Goal: Task Accomplishment & Management: Manage account settings

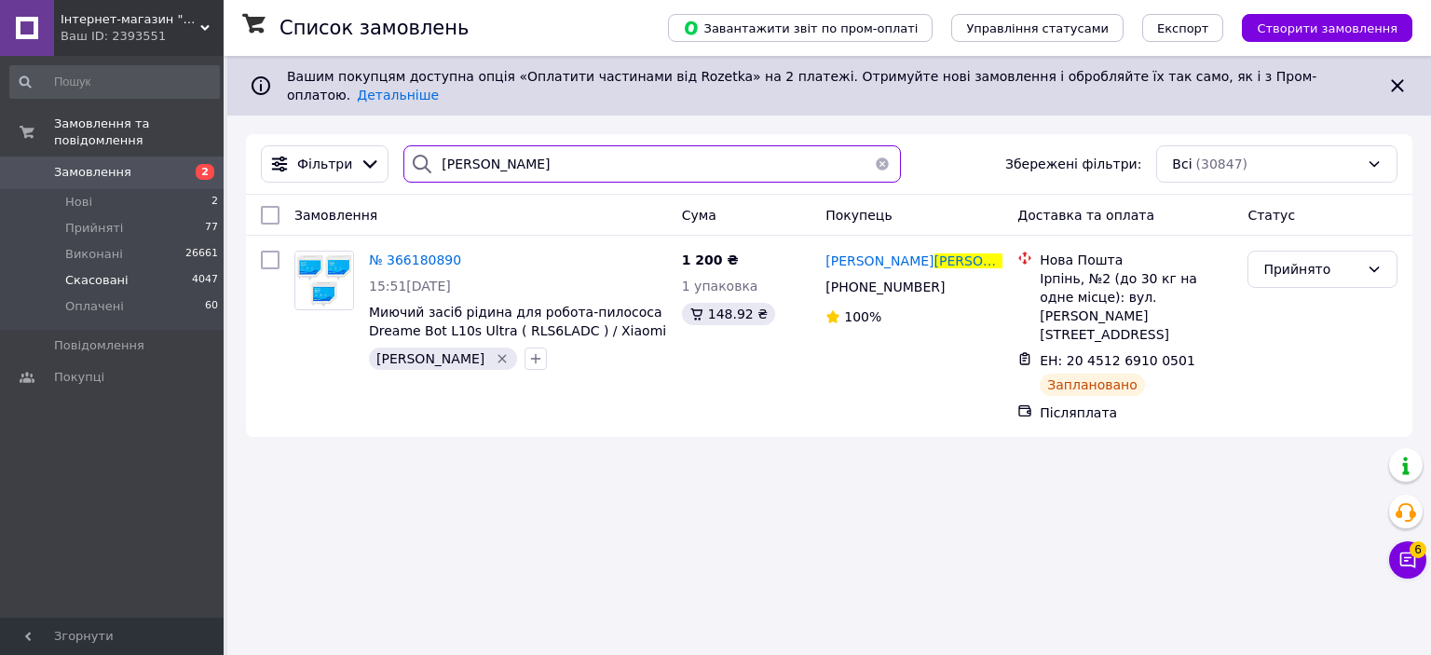
drag, startPoint x: 497, startPoint y: 156, endPoint x: 31, endPoint y: 252, distance: 476.6
click at [30, 267] on div "Інтернет-магазин "UNISHOP" (ФОП Кочергіна А.Г.) Ваш ID: 2393551 Сайт Інтернет-м…" at bounding box center [715, 327] width 1431 height 655
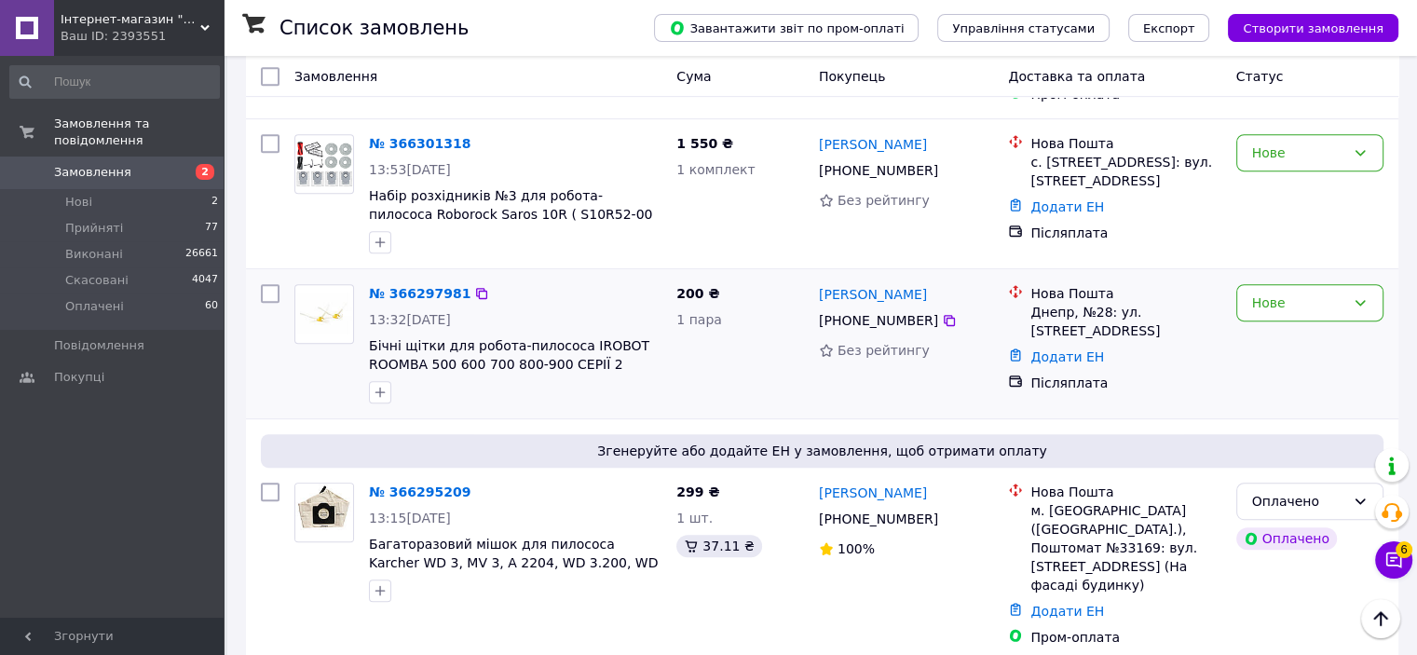
scroll to position [838, 0]
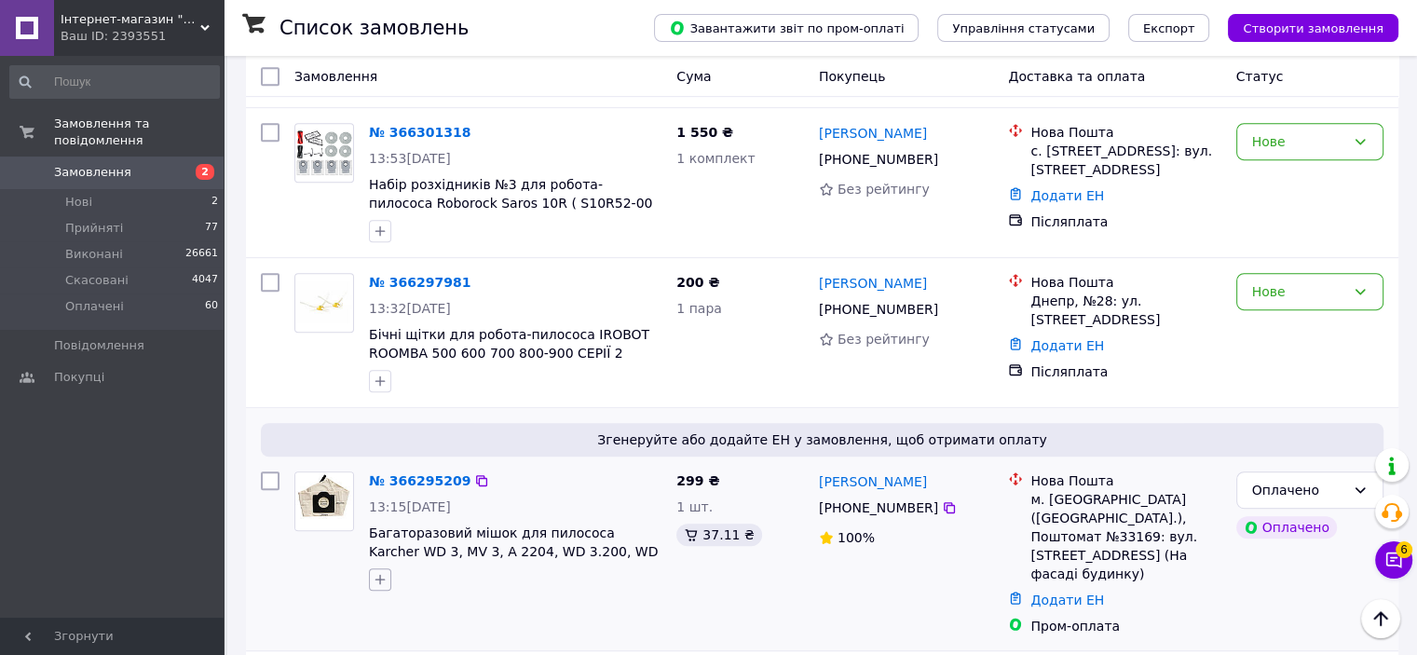
click at [384, 572] on icon "button" at bounding box center [380, 579] width 15 height 15
checkbox input "true"
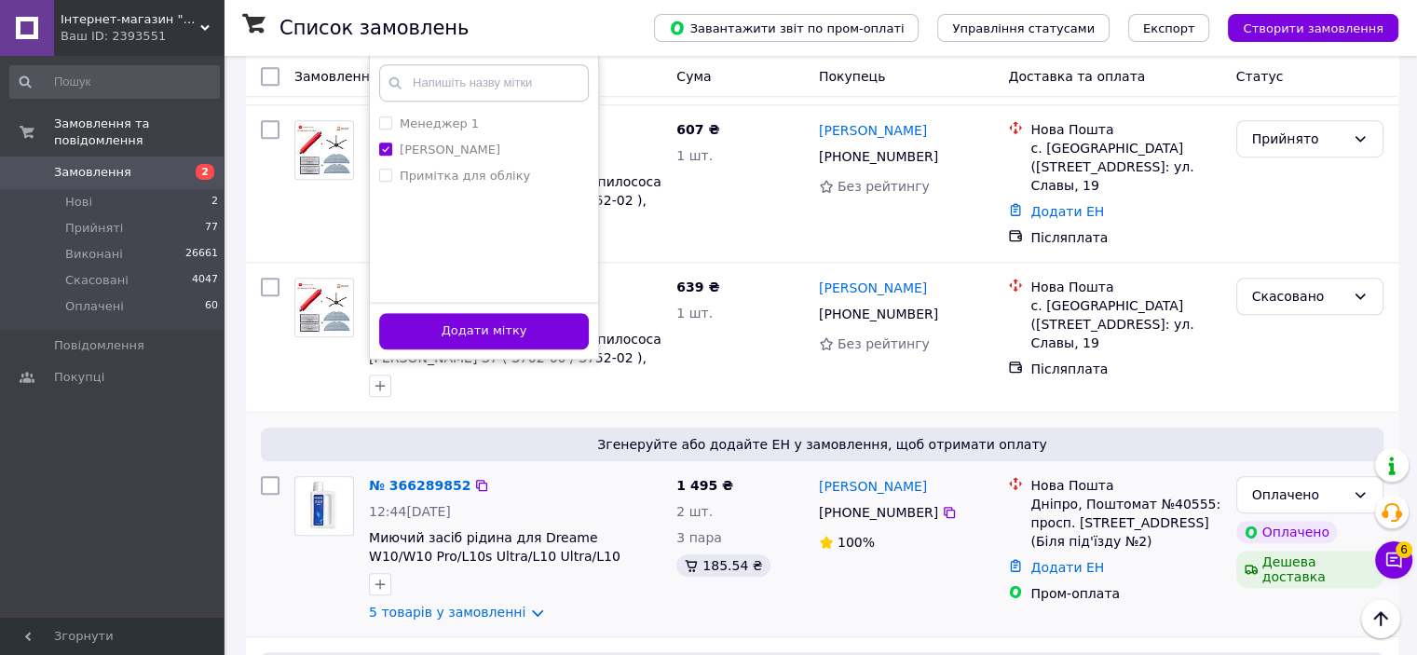
scroll to position [1304, 0]
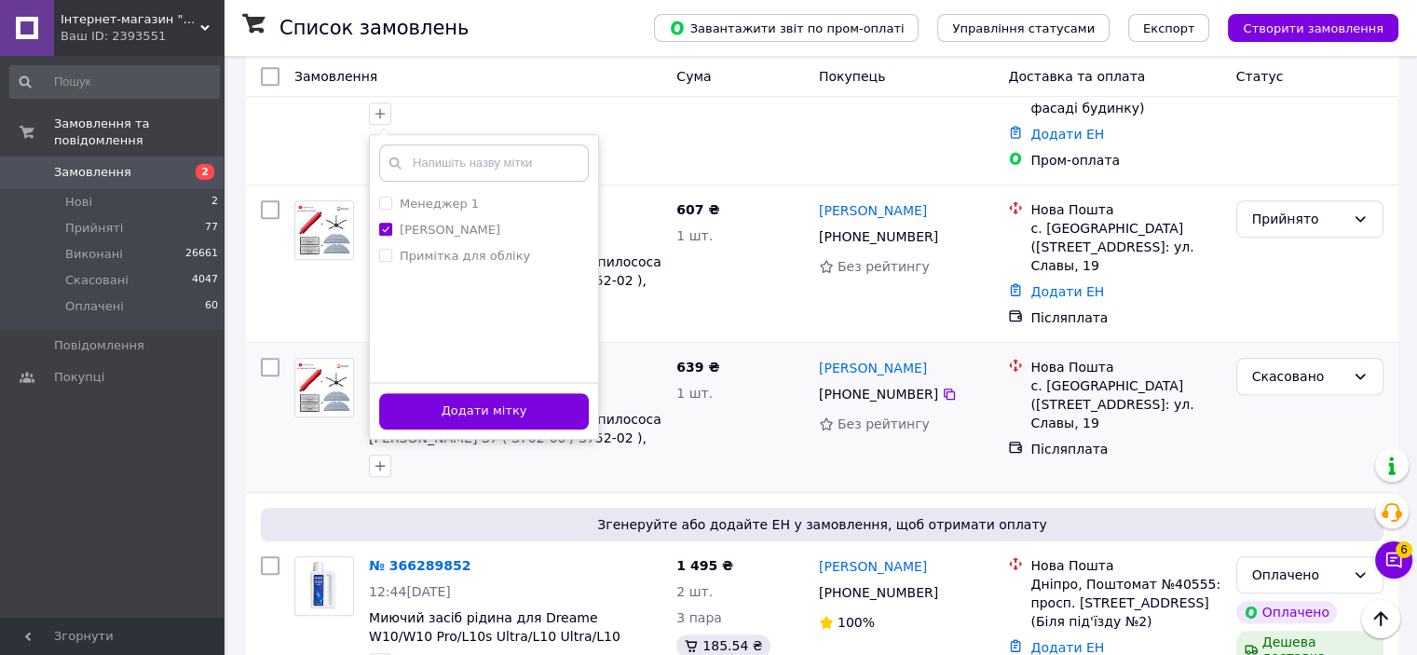
drag, startPoint x: 536, startPoint y: 297, endPoint x: 582, endPoint y: 212, distance: 96.3
click at [536, 393] on button "Додати мітку" at bounding box center [484, 411] width 210 height 36
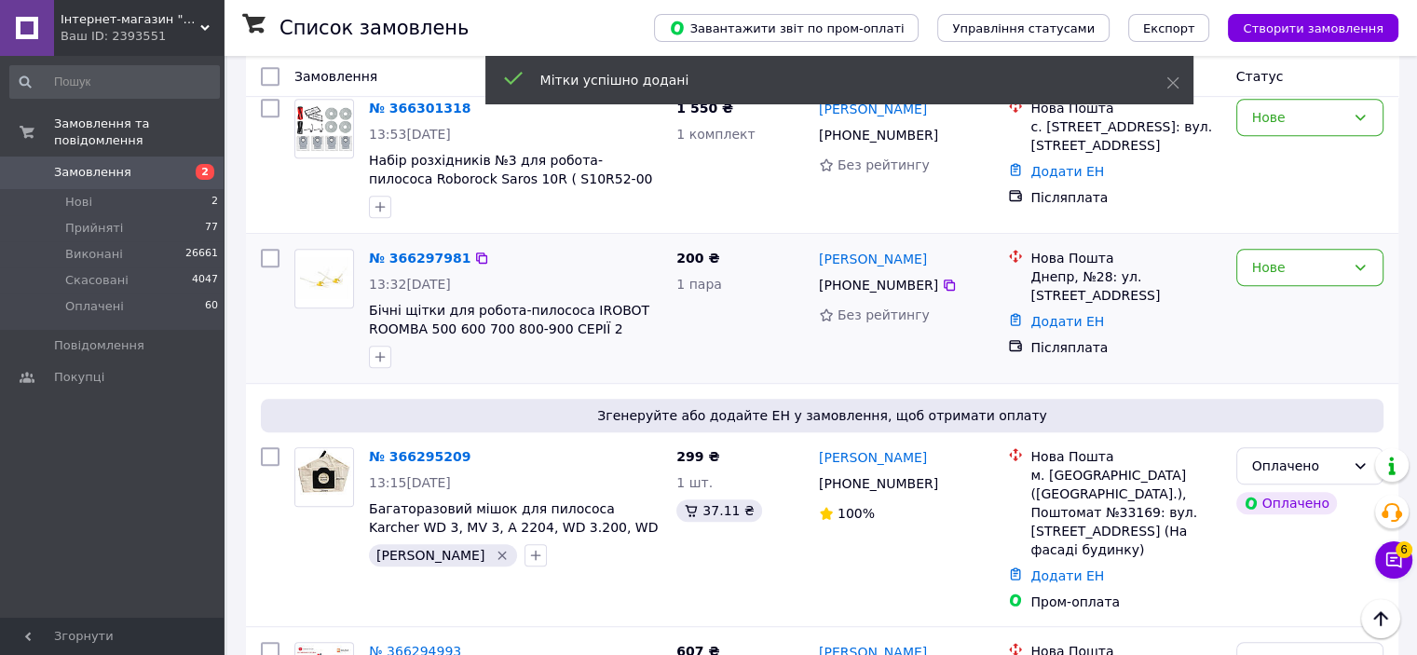
scroll to position [745, 0]
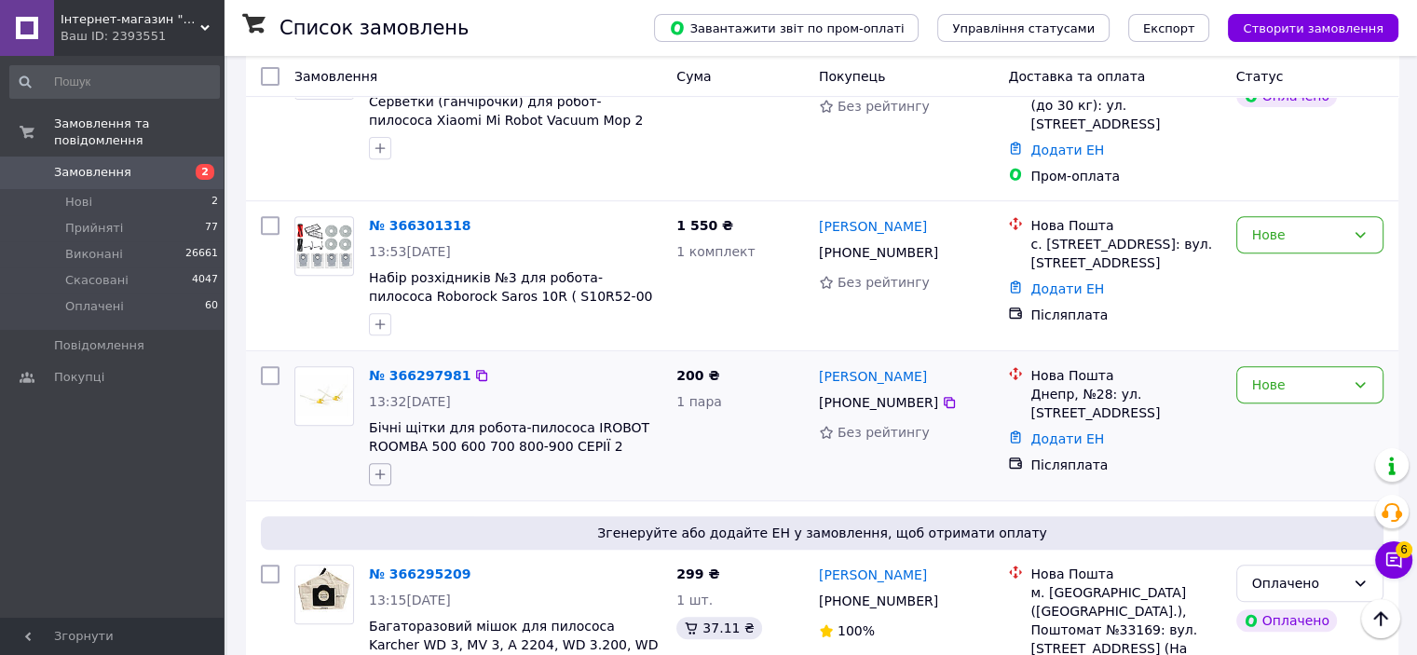
click at [383, 467] on icon "button" at bounding box center [380, 474] width 15 height 15
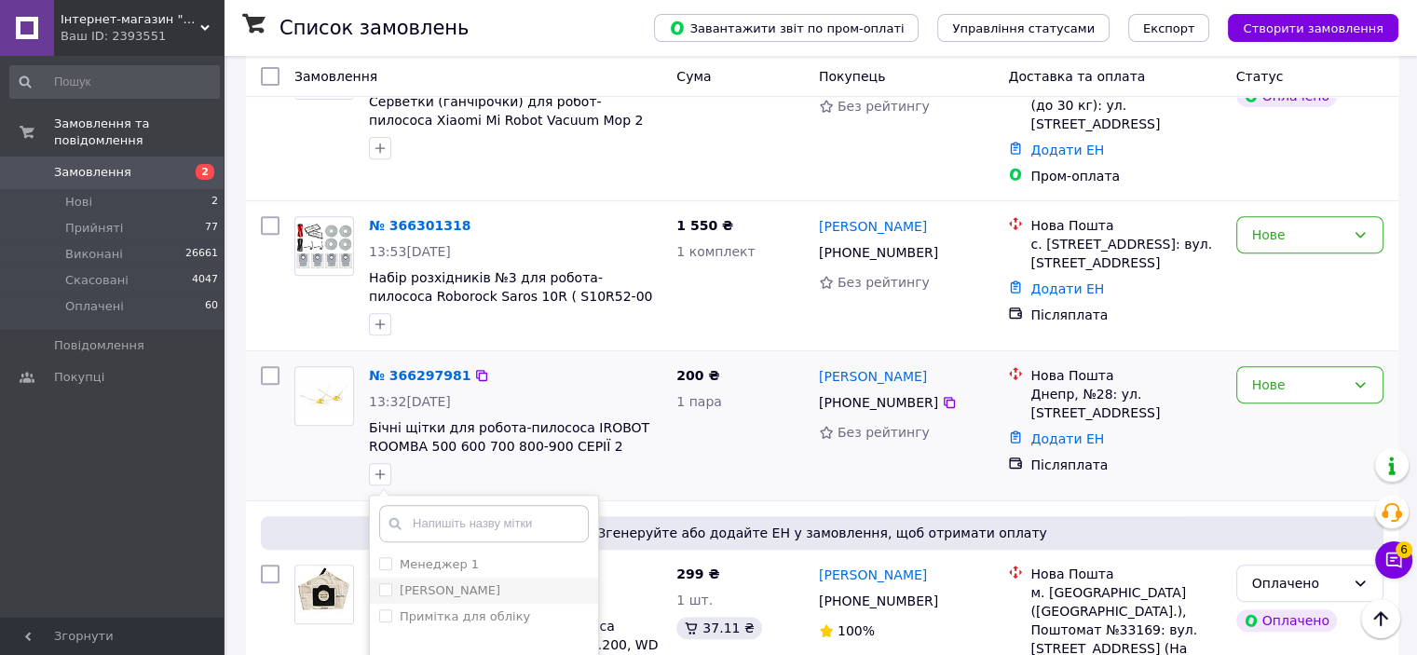
click at [419, 583] on label "[PERSON_NAME]" at bounding box center [450, 590] width 101 height 14
checkbox input "true"
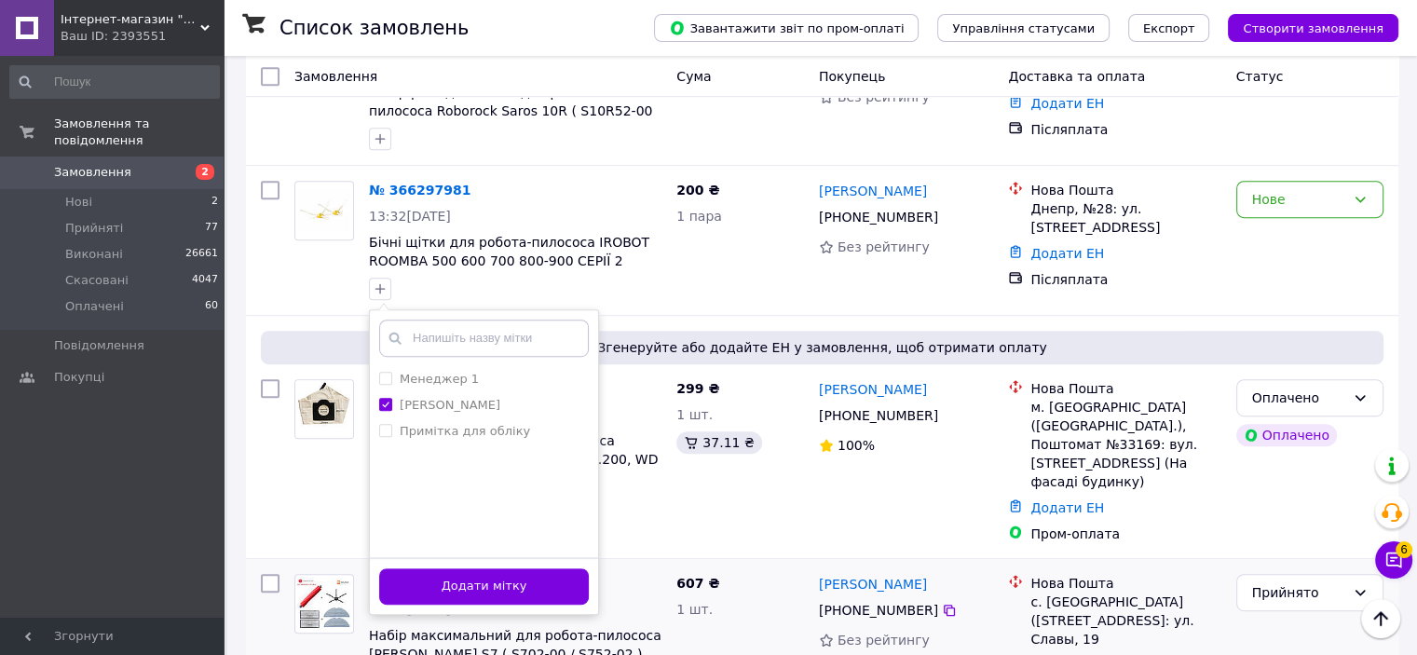
scroll to position [931, 0]
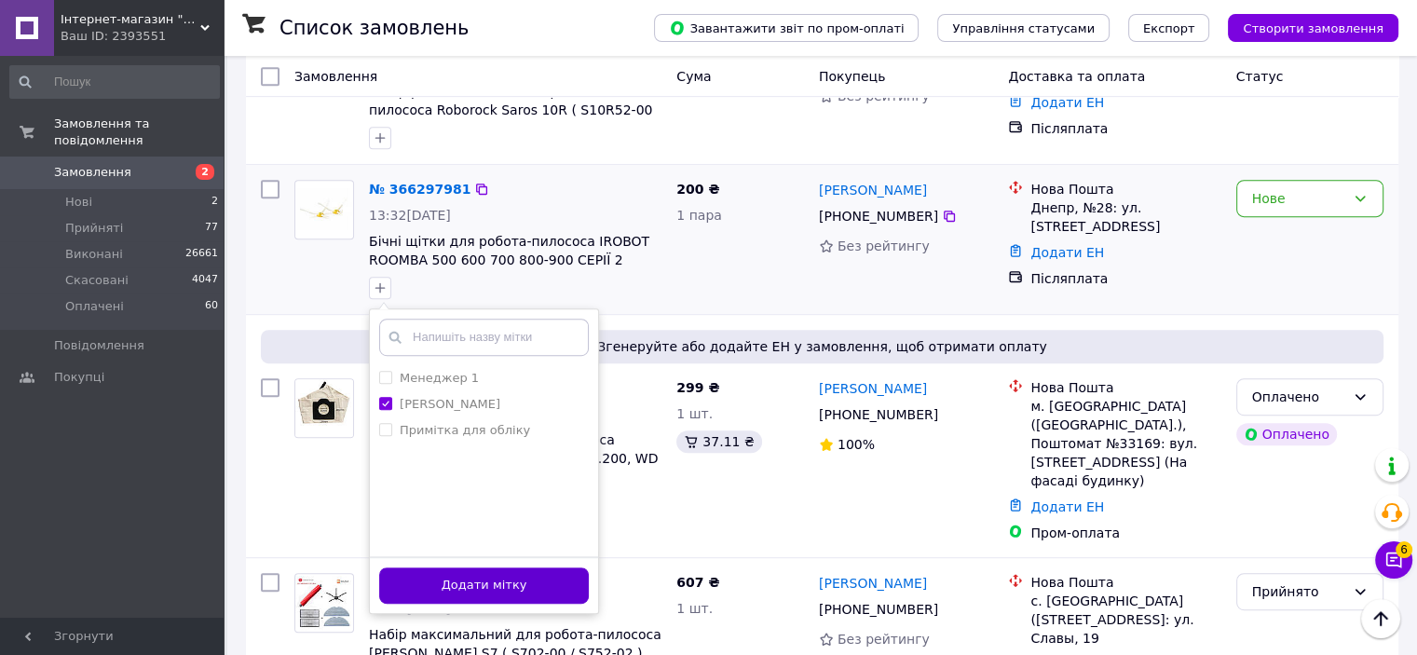
click at [493, 567] on button "Додати мітку" at bounding box center [484, 585] width 210 height 36
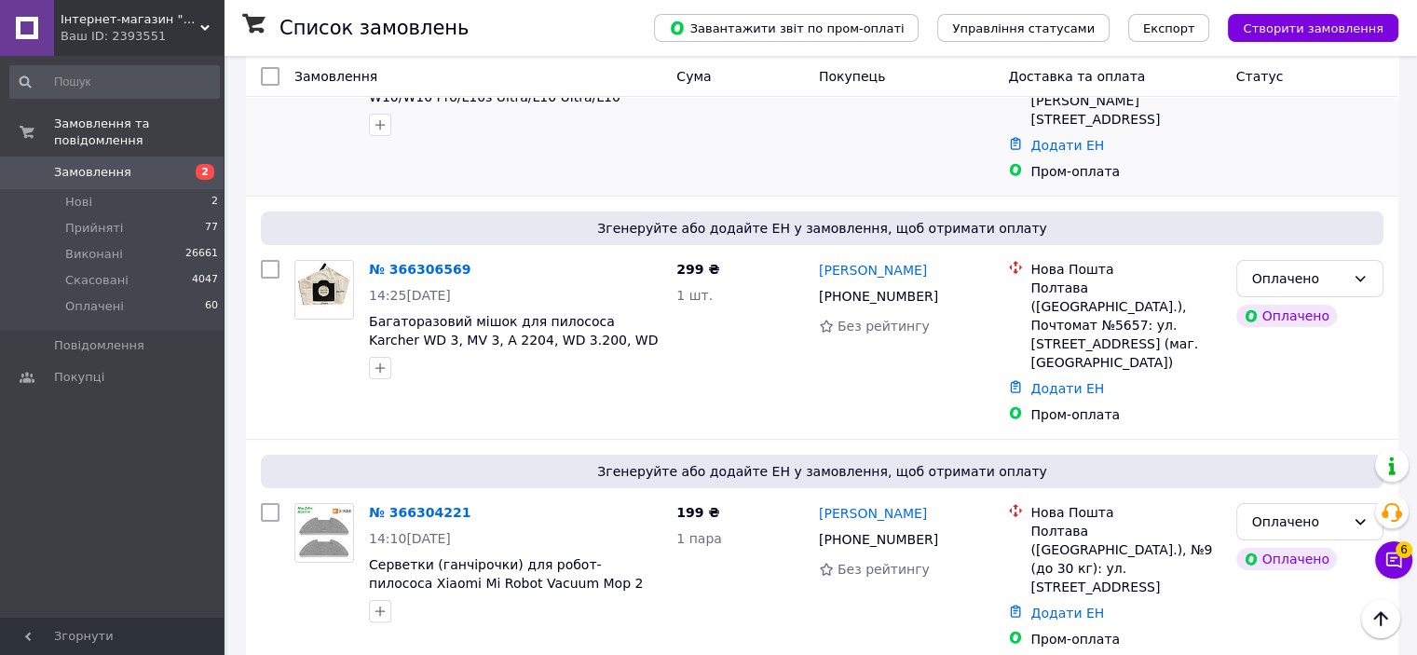
scroll to position [0, 0]
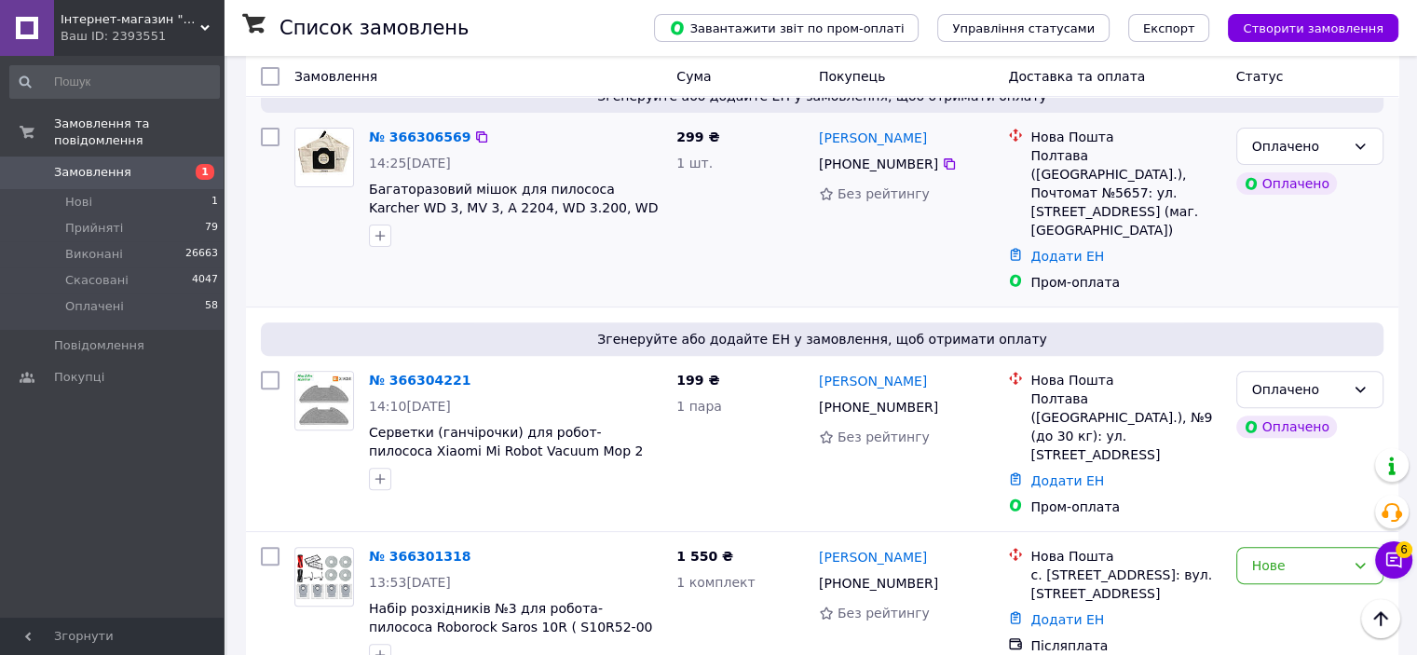
scroll to position [559, 0]
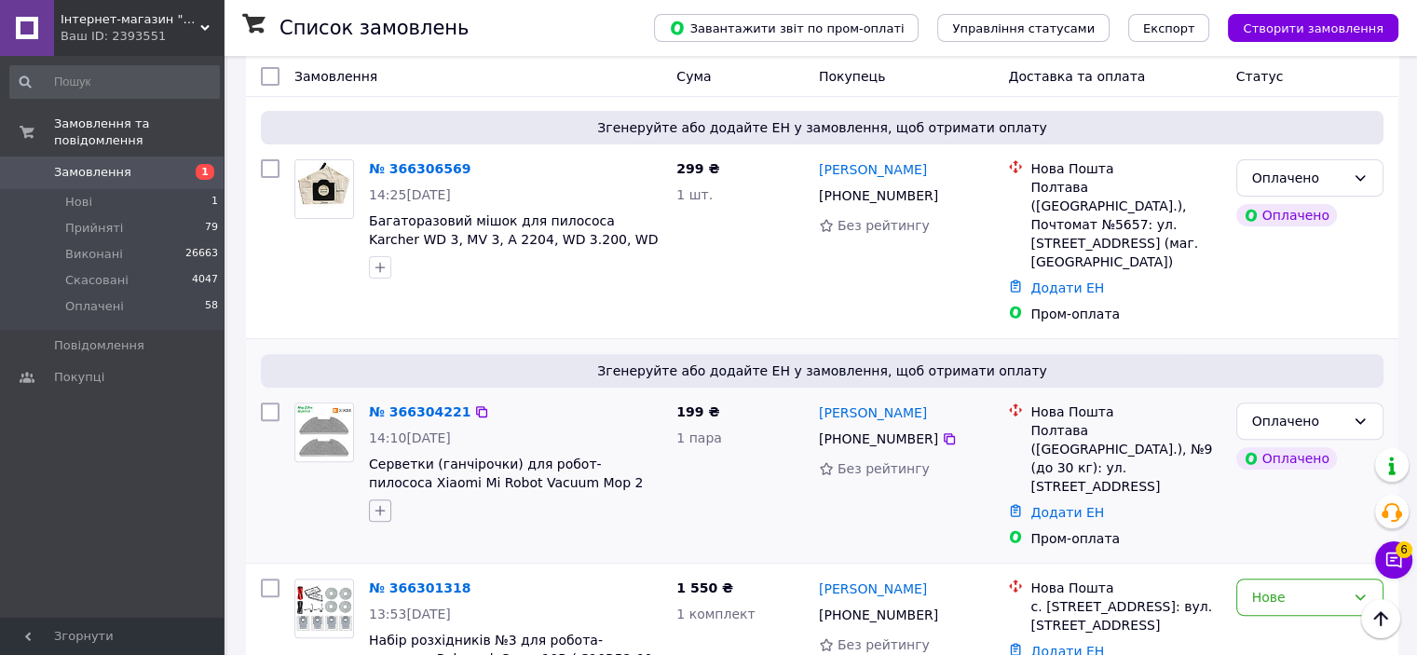
click at [380, 503] on icon "button" at bounding box center [380, 510] width 15 height 15
click at [432, 619] on label "[PERSON_NAME]" at bounding box center [450, 626] width 101 height 14
checkbox input "true"
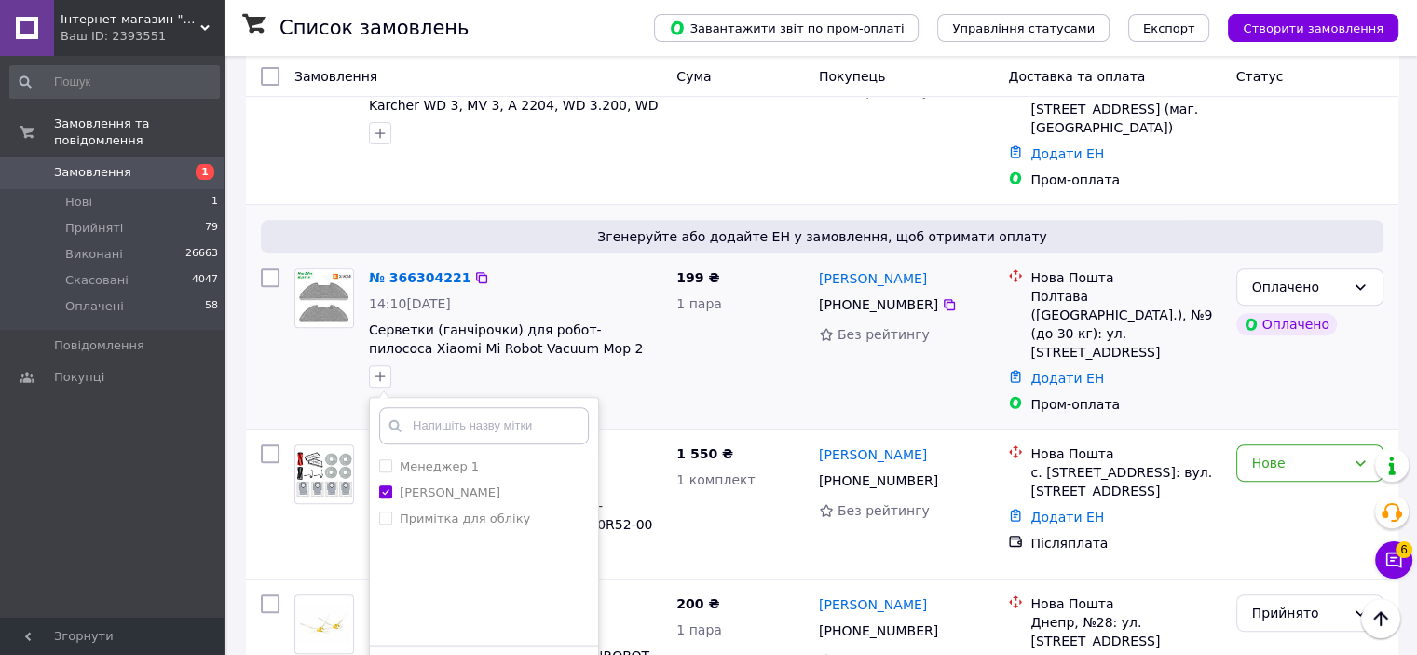
scroll to position [745, 0]
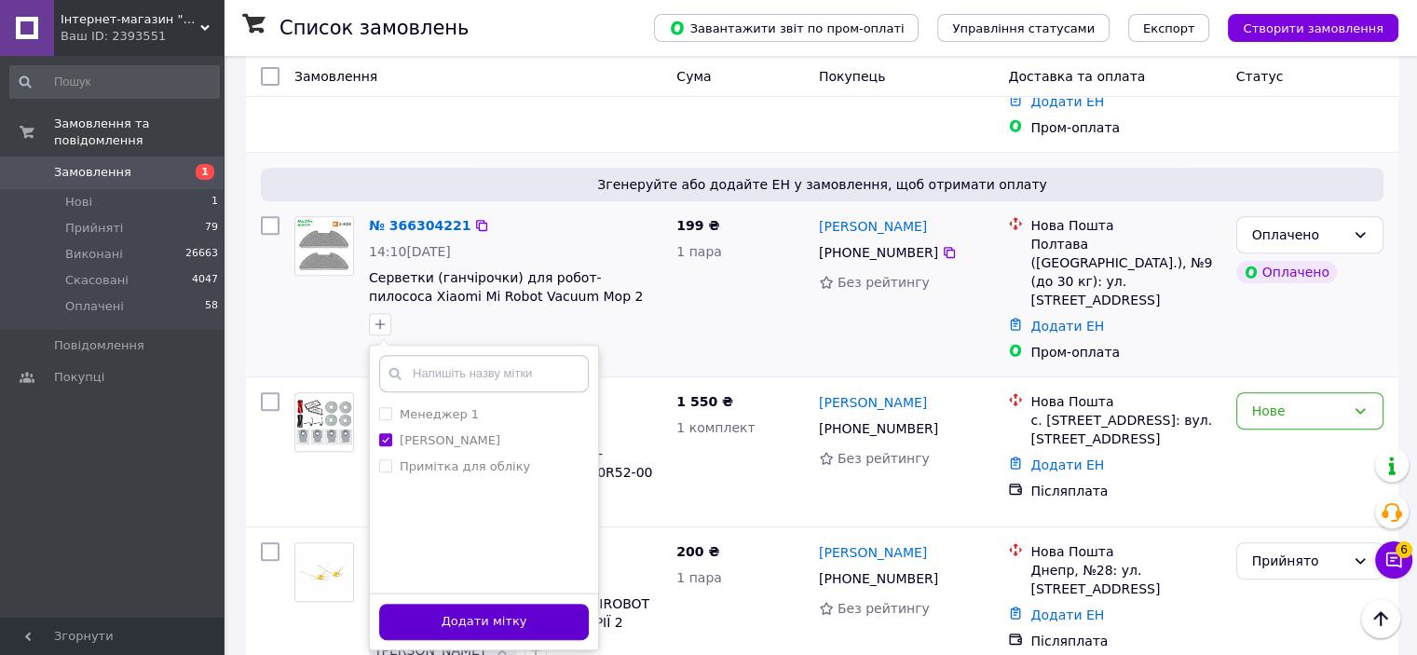
click at [504, 604] on button "Додати мітку" at bounding box center [484, 622] width 210 height 36
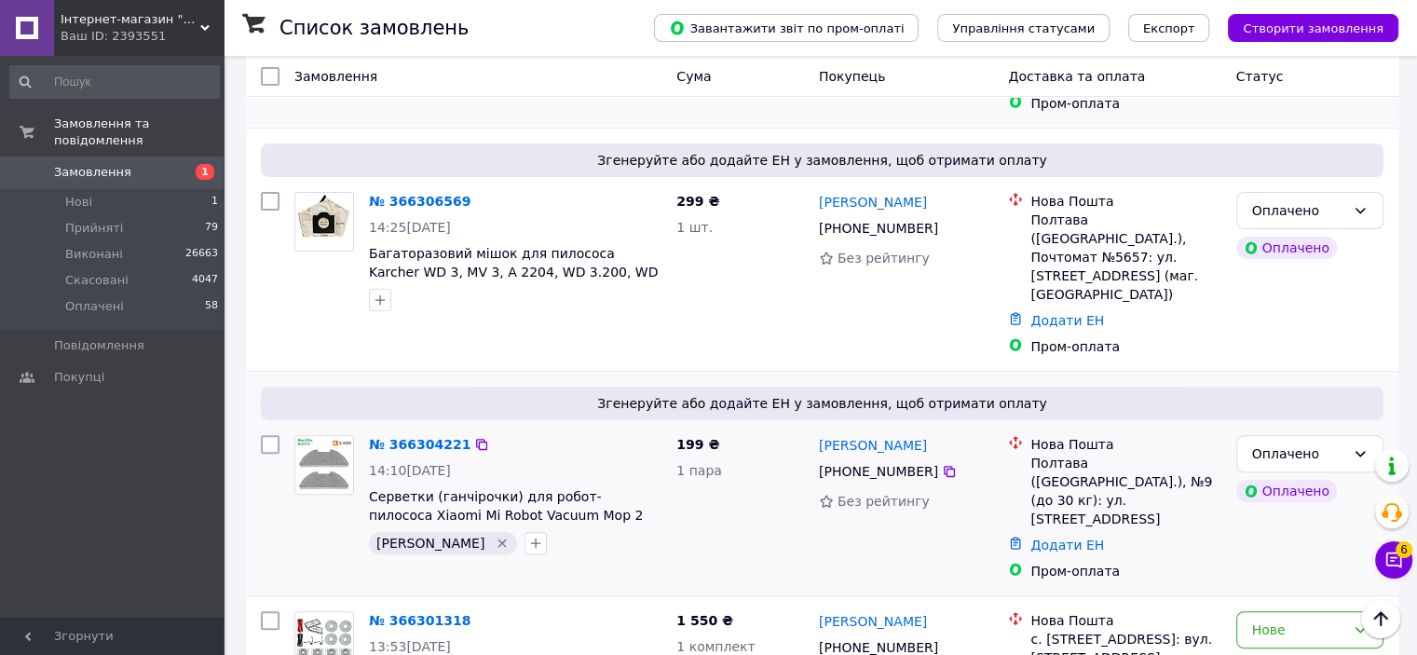
scroll to position [559, 0]
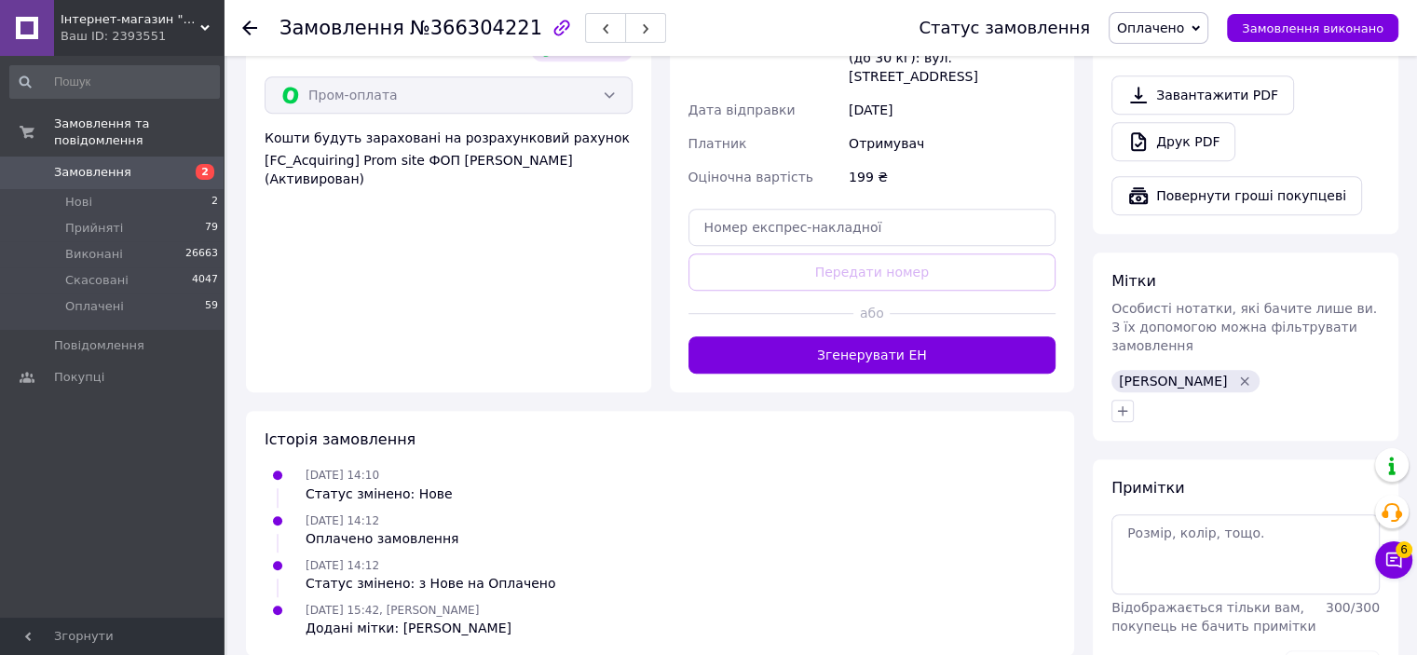
scroll to position [1151, 0]
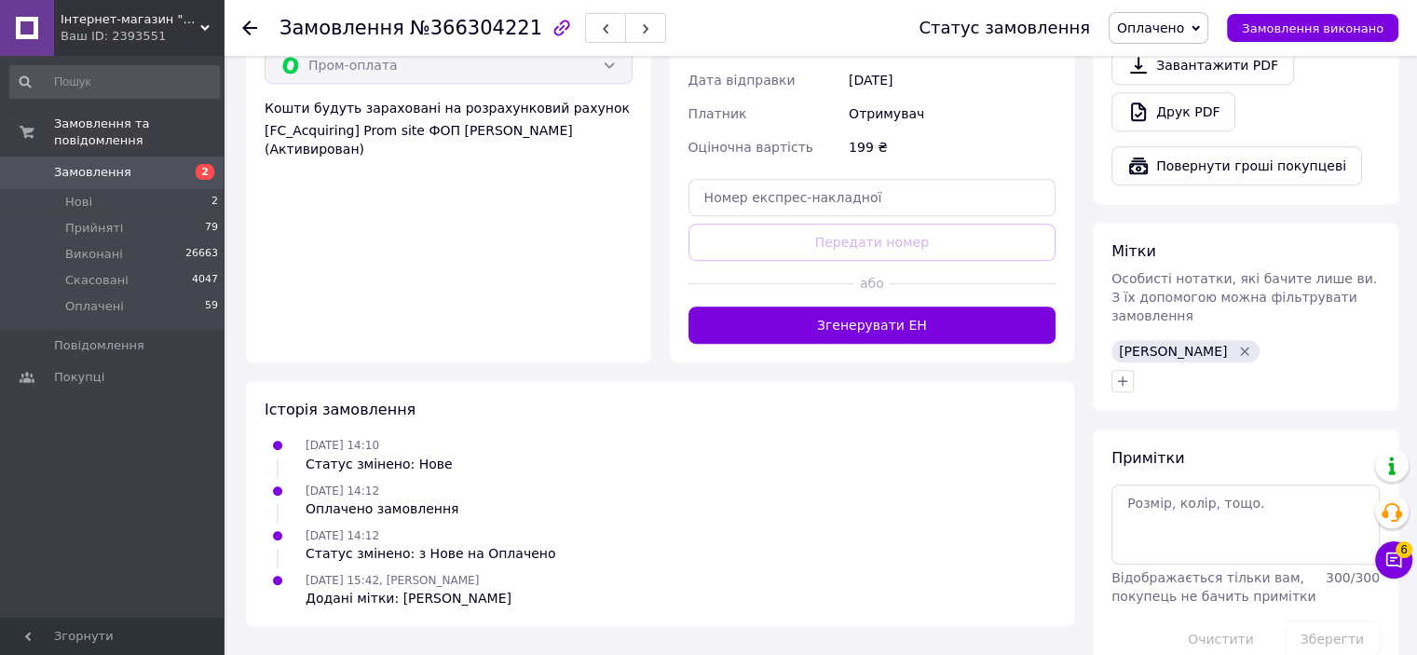
click at [1195, 448] on div "Примітки Відображається тільки вам, покупець не бачить примітки 300 / 300 Очист…" at bounding box center [1245, 553] width 268 height 210
click at [1178, 484] on textarea at bounding box center [1245, 524] width 268 height 80
type textarea "37"
click at [1330, 620] on button "Зберегти" at bounding box center [1331, 638] width 95 height 37
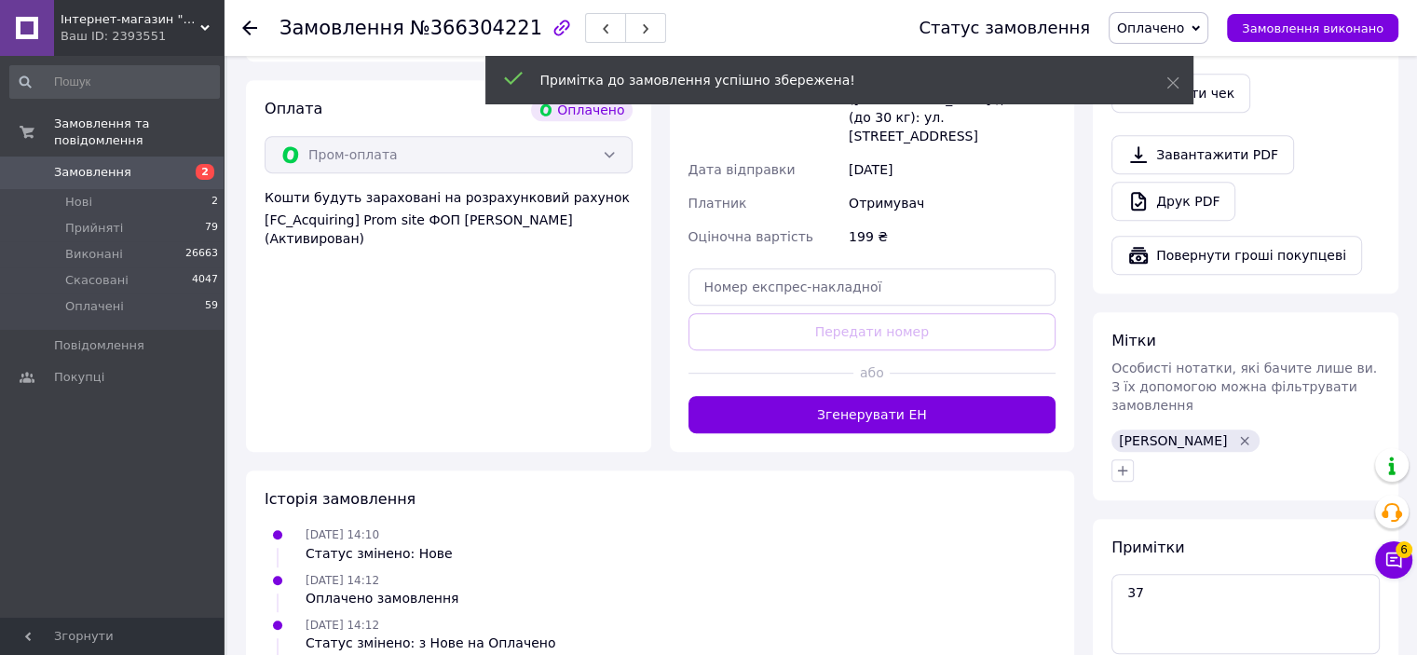
scroll to position [1058, 0]
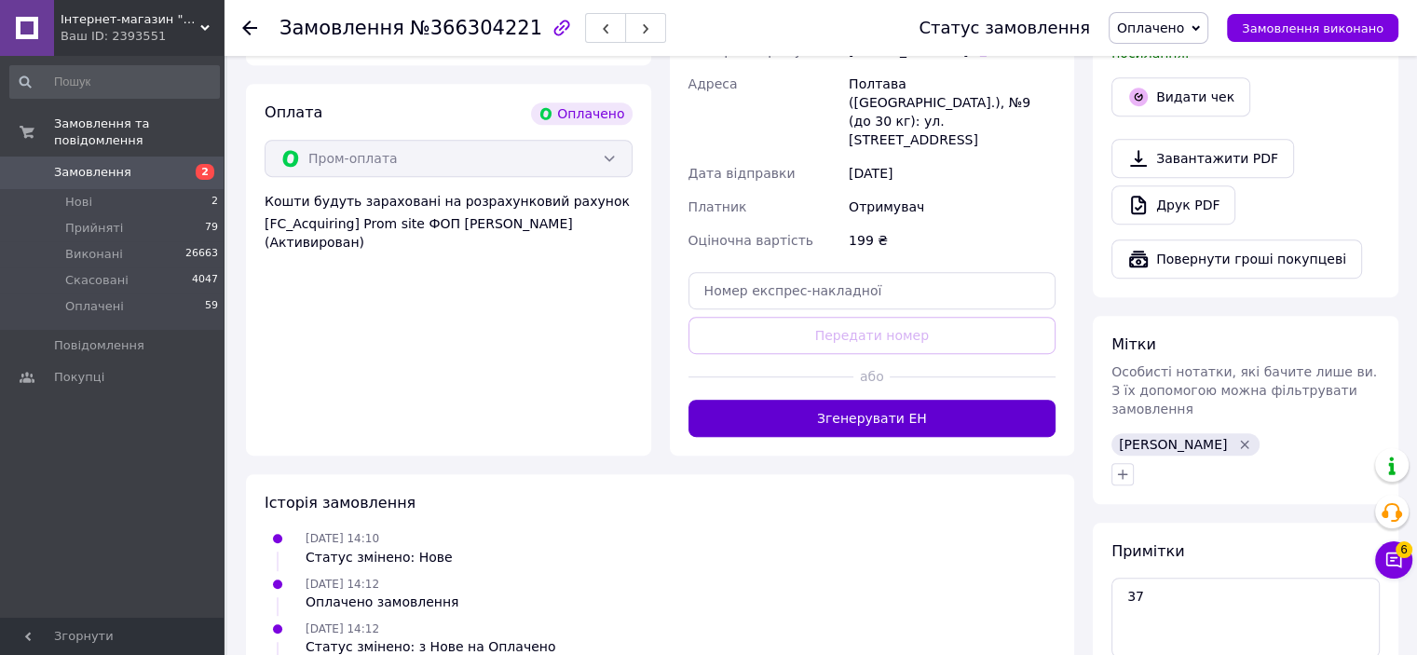
click at [907, 400] on button "Згенерувати ЕН" at bounding box center [872, 418] width 368 height 37
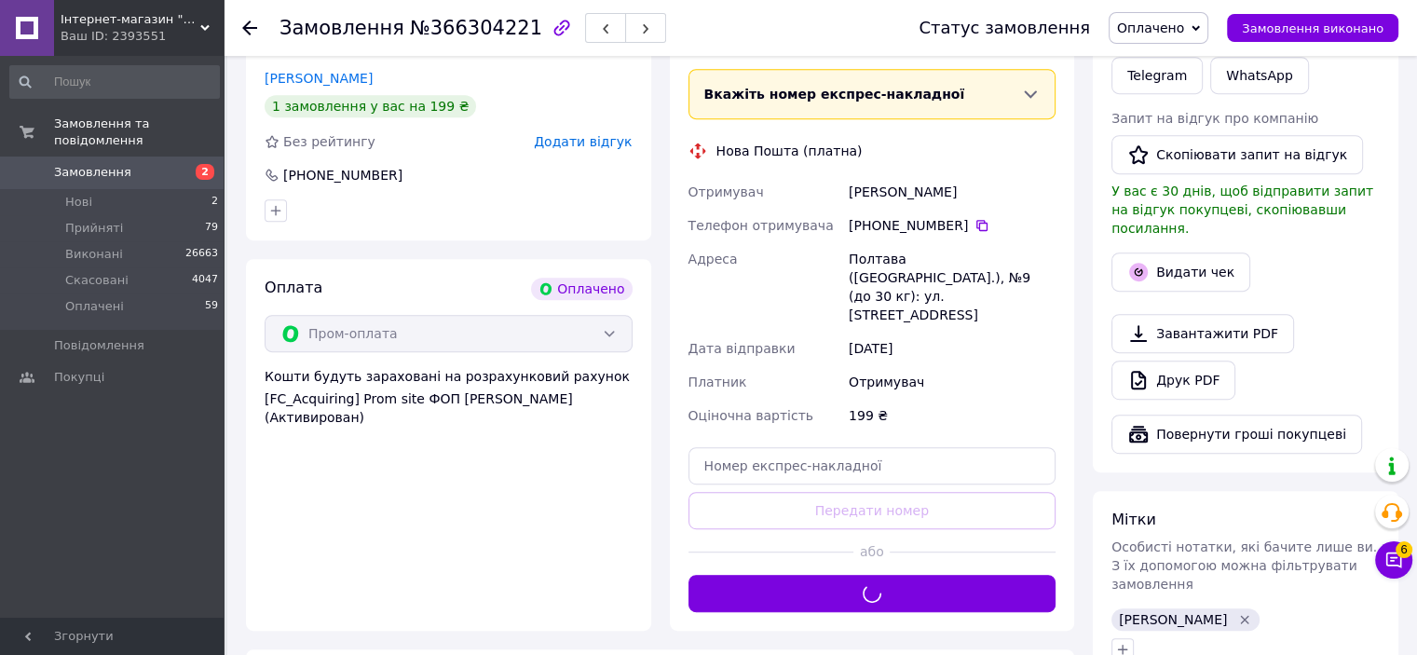
scroll to position [872, 0]
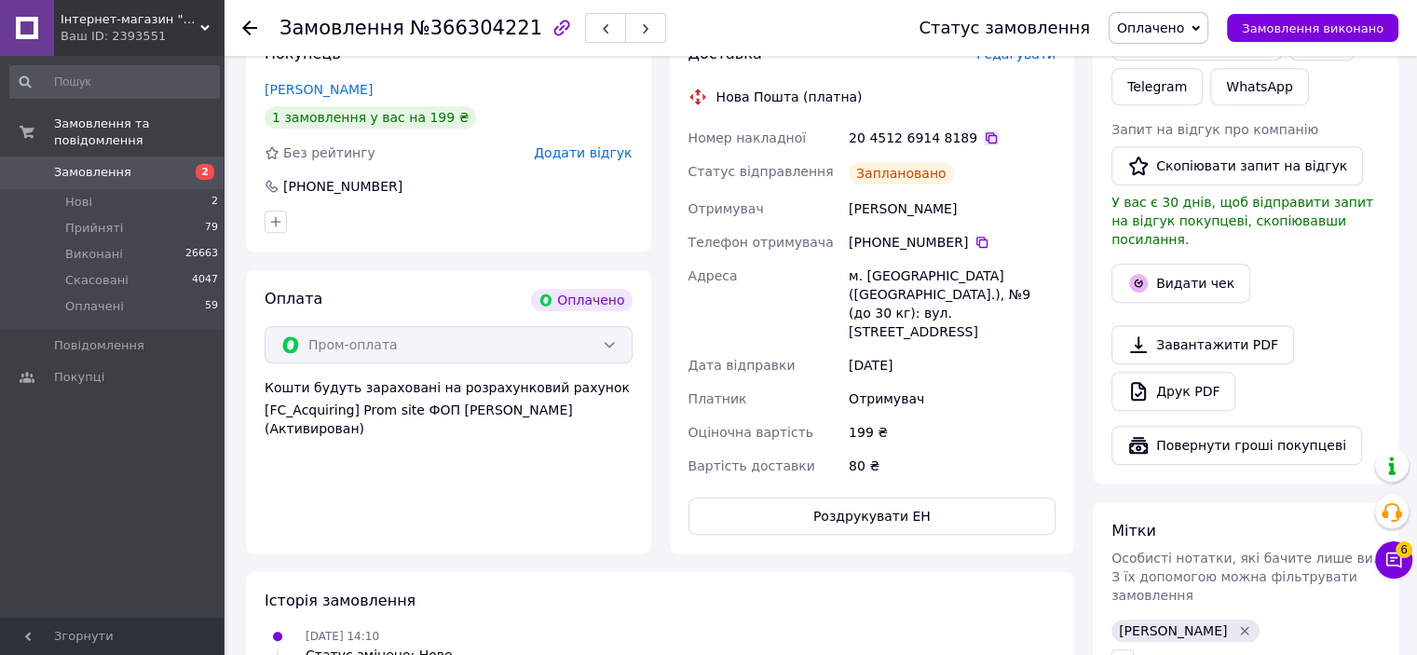
click at [984, 130] on icon at bounding box center [991, 137] width 15 height 15
drag, startPoint x: 972, startPoint y: 193, endPoint x: 846, endPoint y: 184, distance: 126.9
click at [846, 192] on div "[PERSON_NAME]" at bounding box center [952, 209] width 214 height 34
copy div "[PERSON_NAME]"
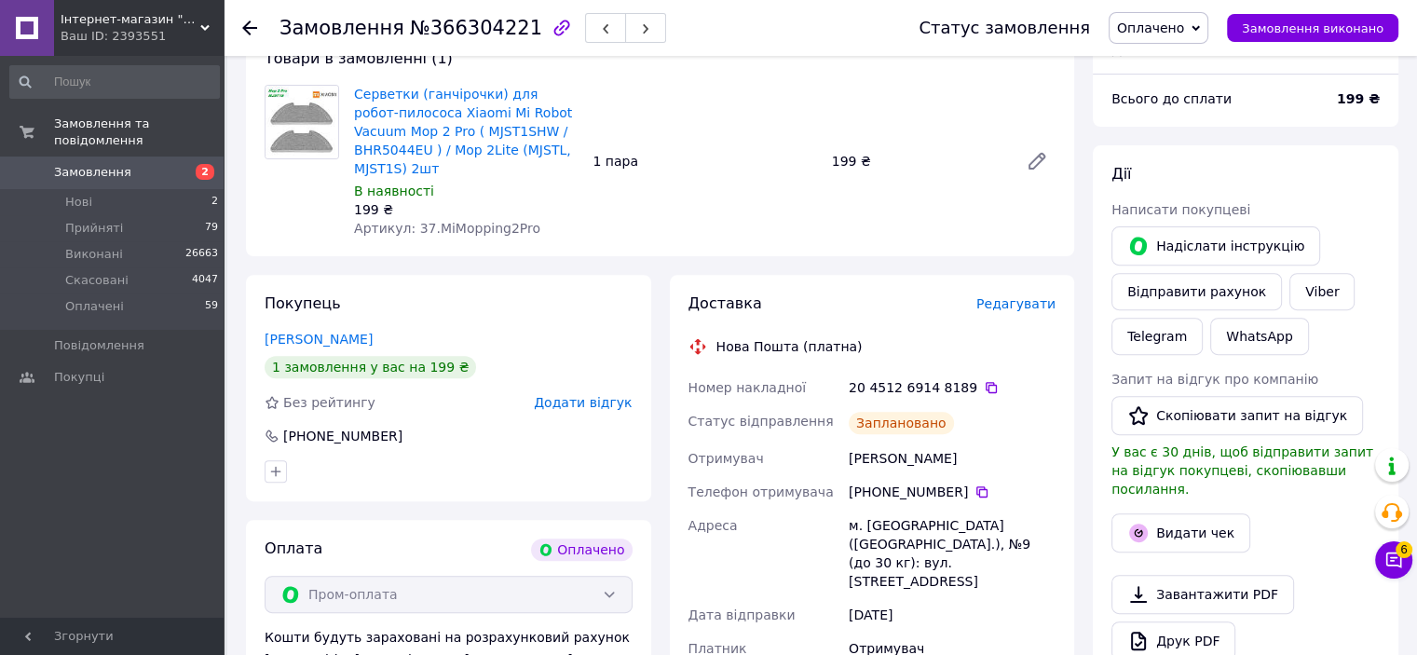
scroll to position [592, 0]
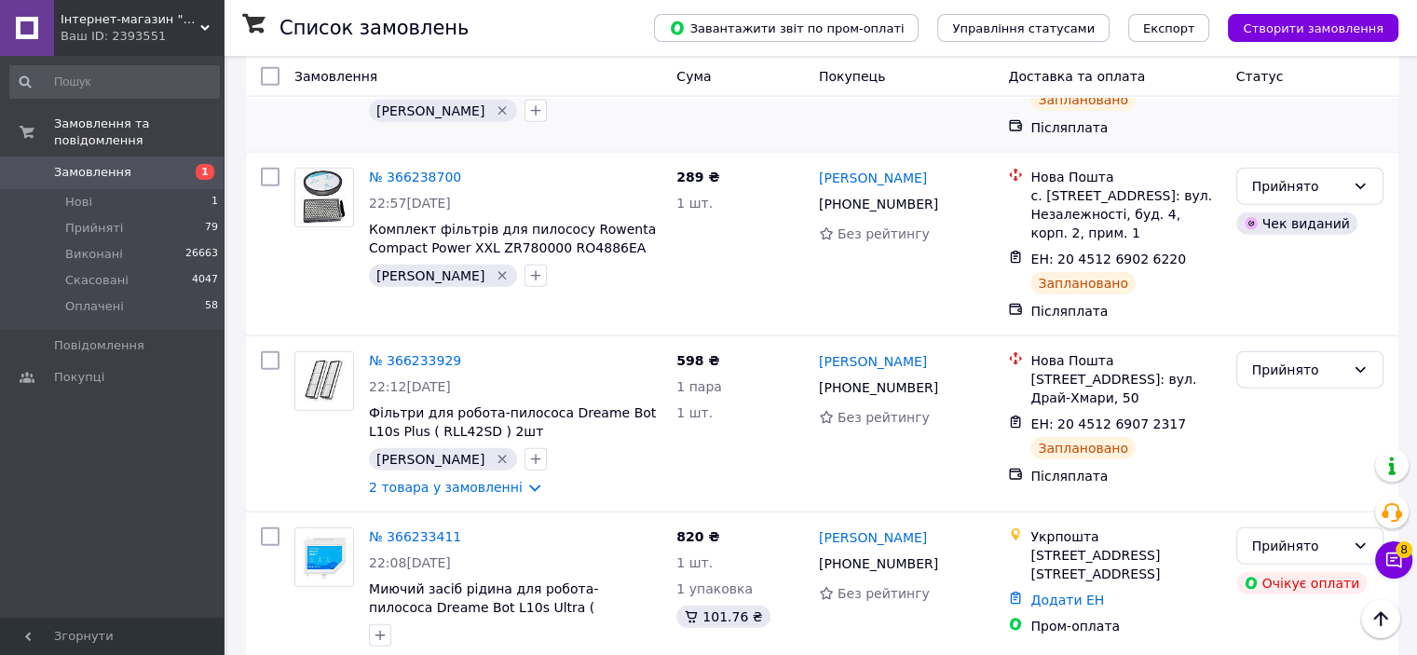
scroll to position [4471, 0]
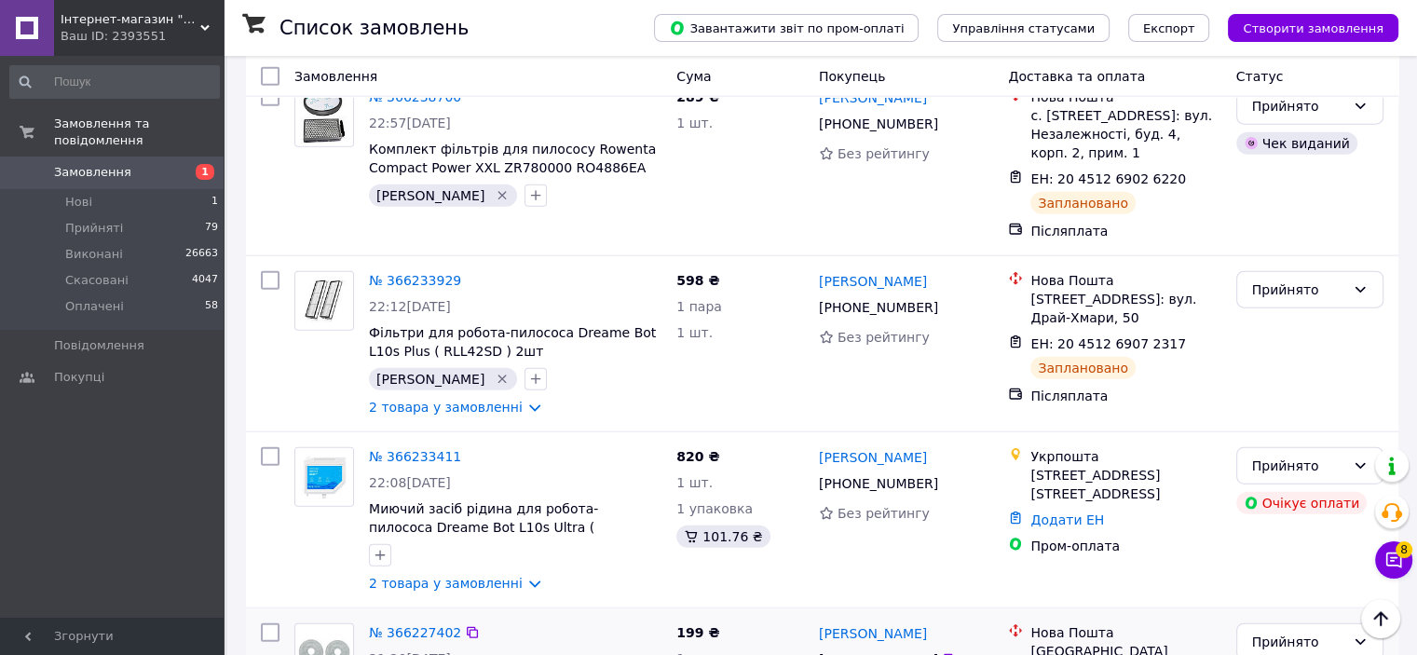
checkbox input "true"
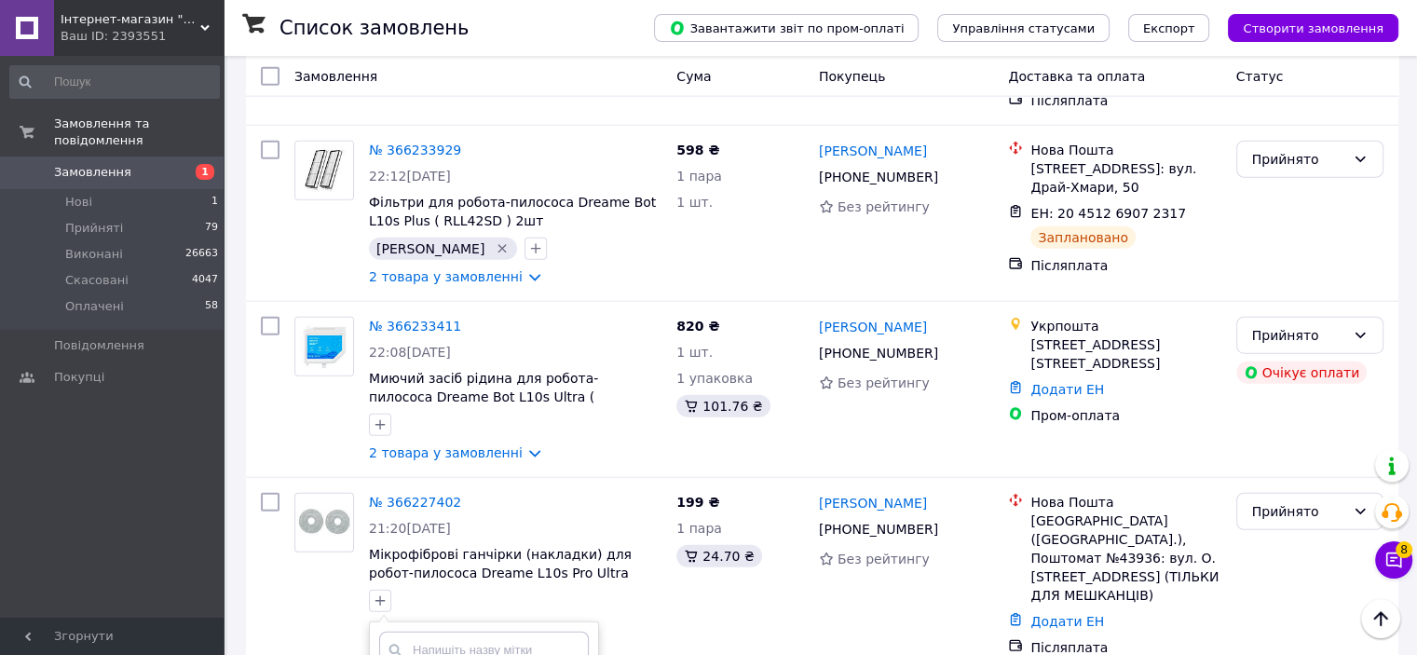
scroll to position [4657, 0]
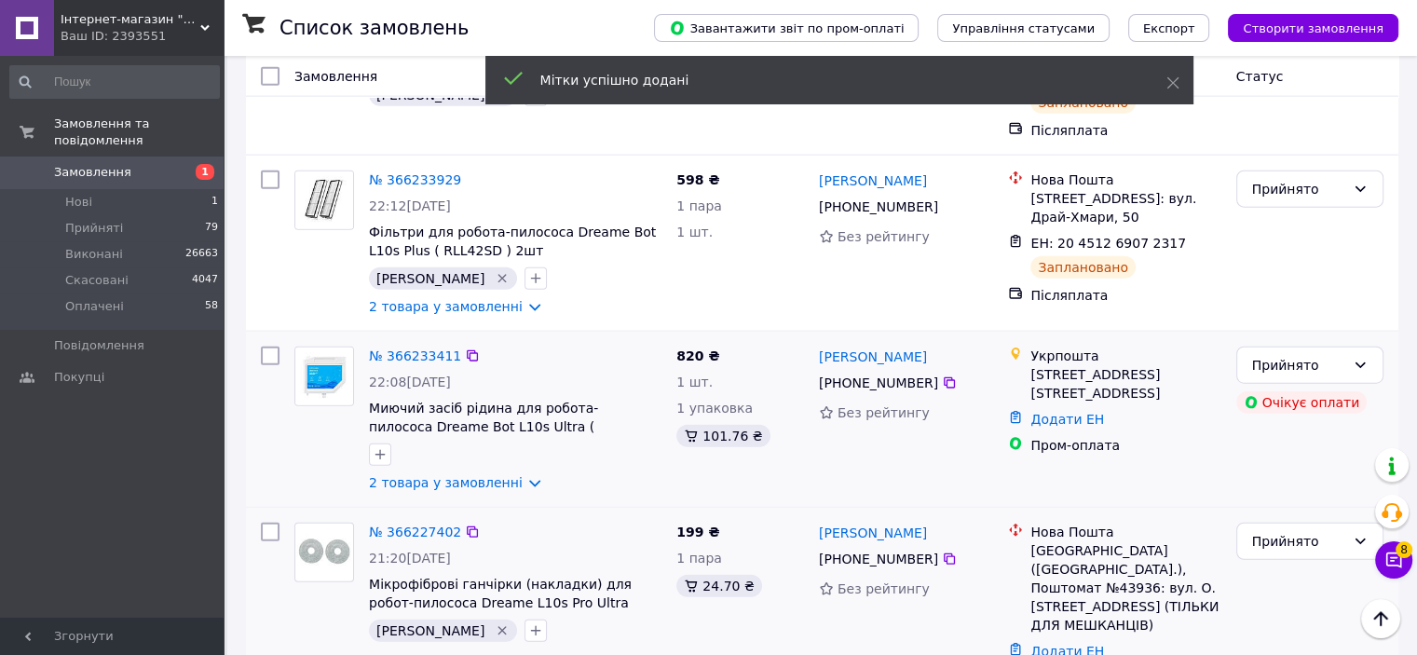
scroll to position [4471, 0]
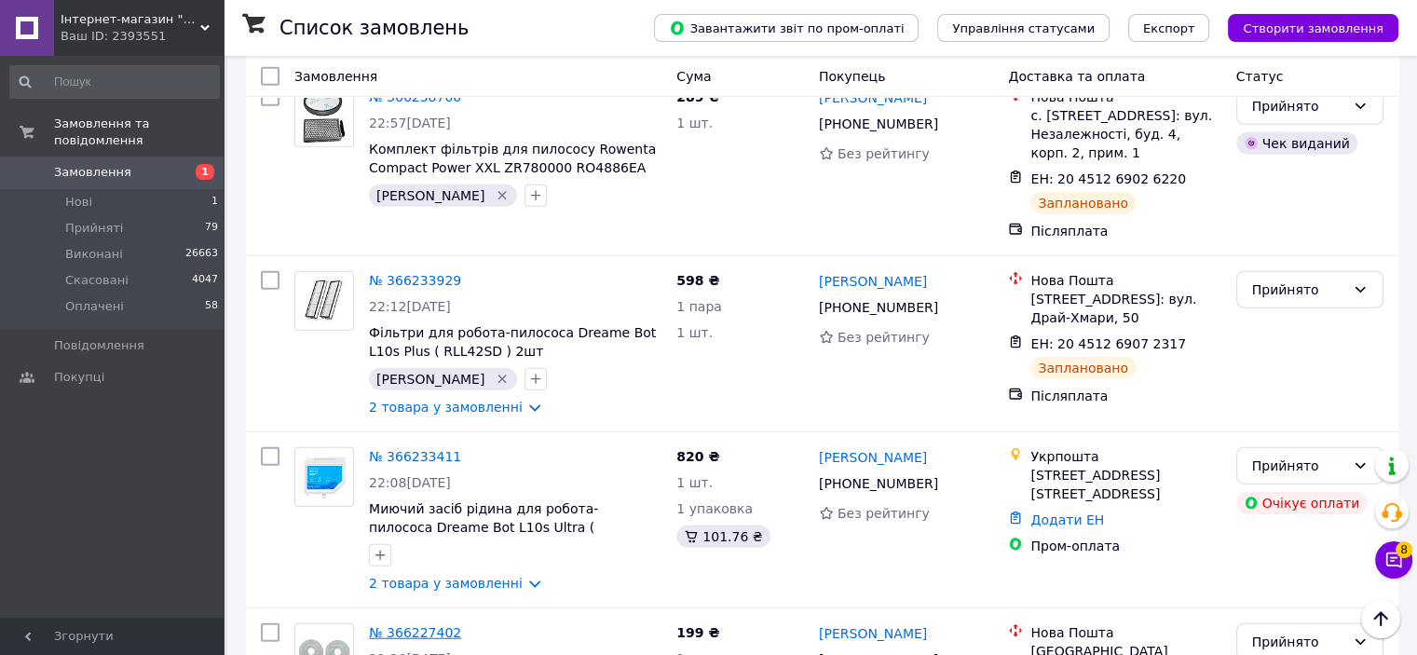
drag, startPoint x: 883, startPoint y: 281, endPoint x: 417, endPoint y: 282, distance: 465.7
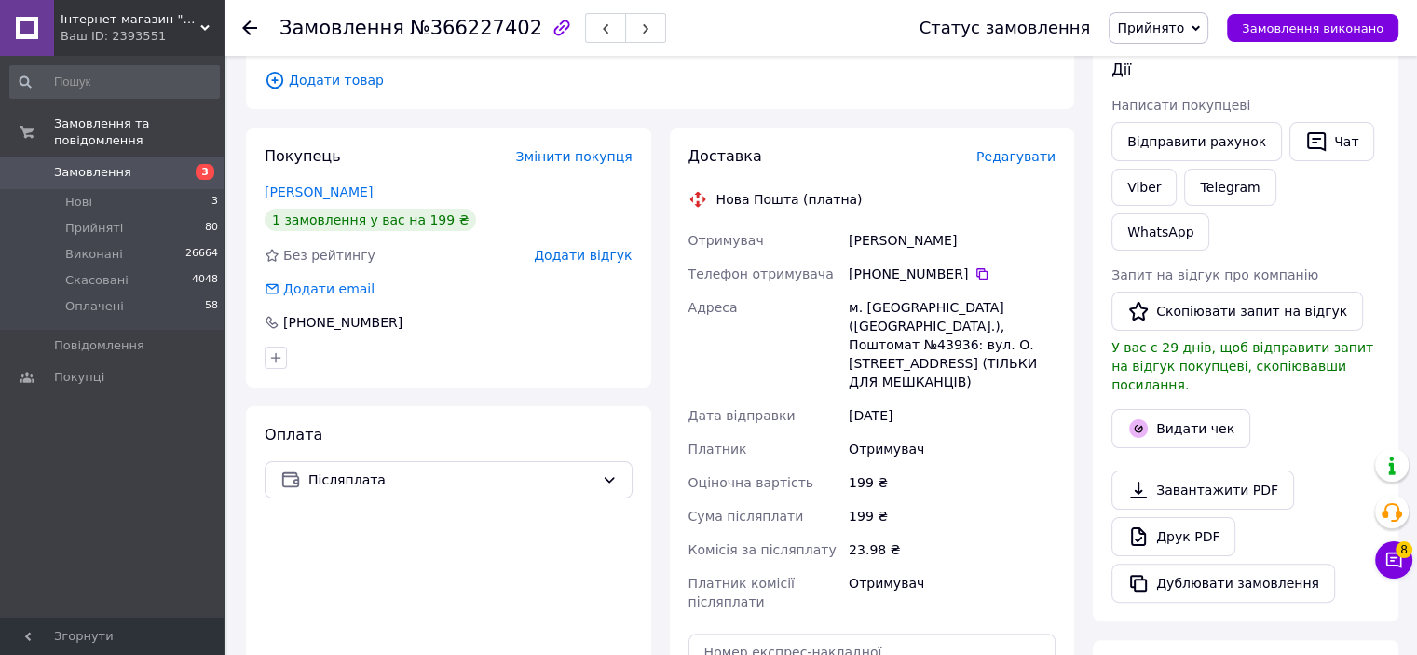
scroll to position [652, 0]
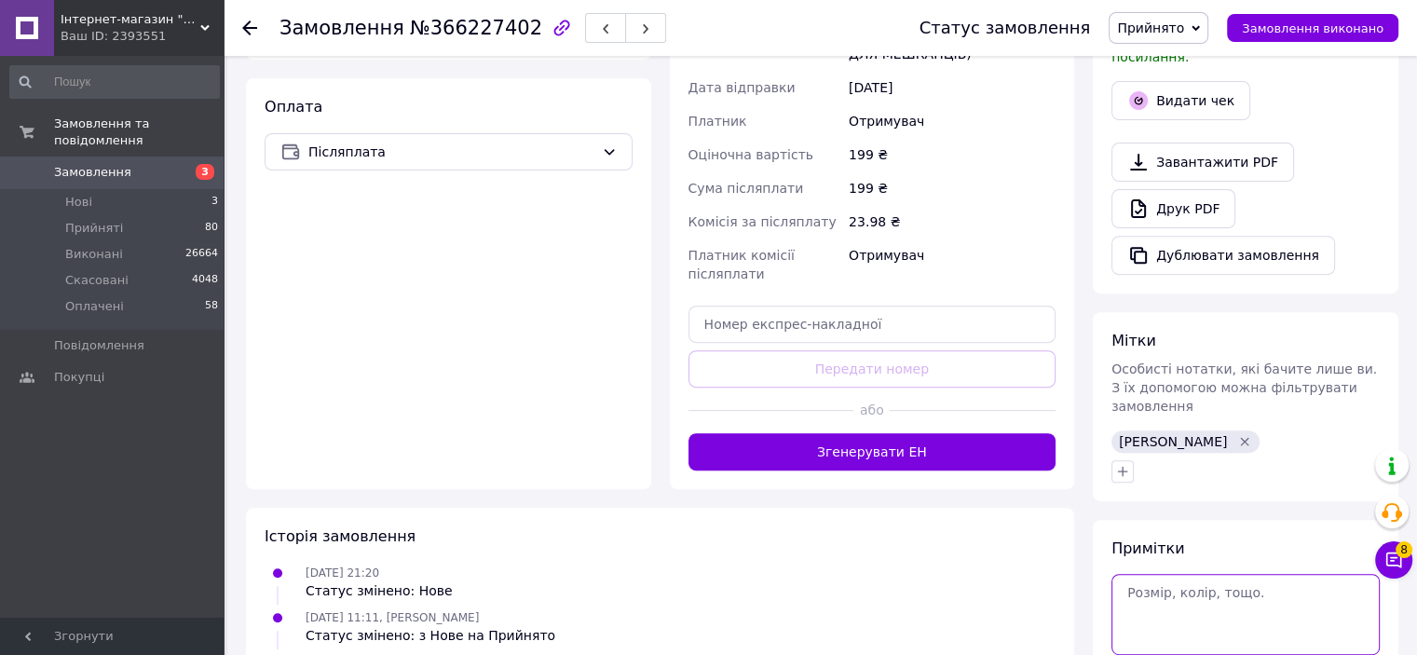
click at [1192, 574] on textarea at bounding box center [1245, 614] width 268 height 80
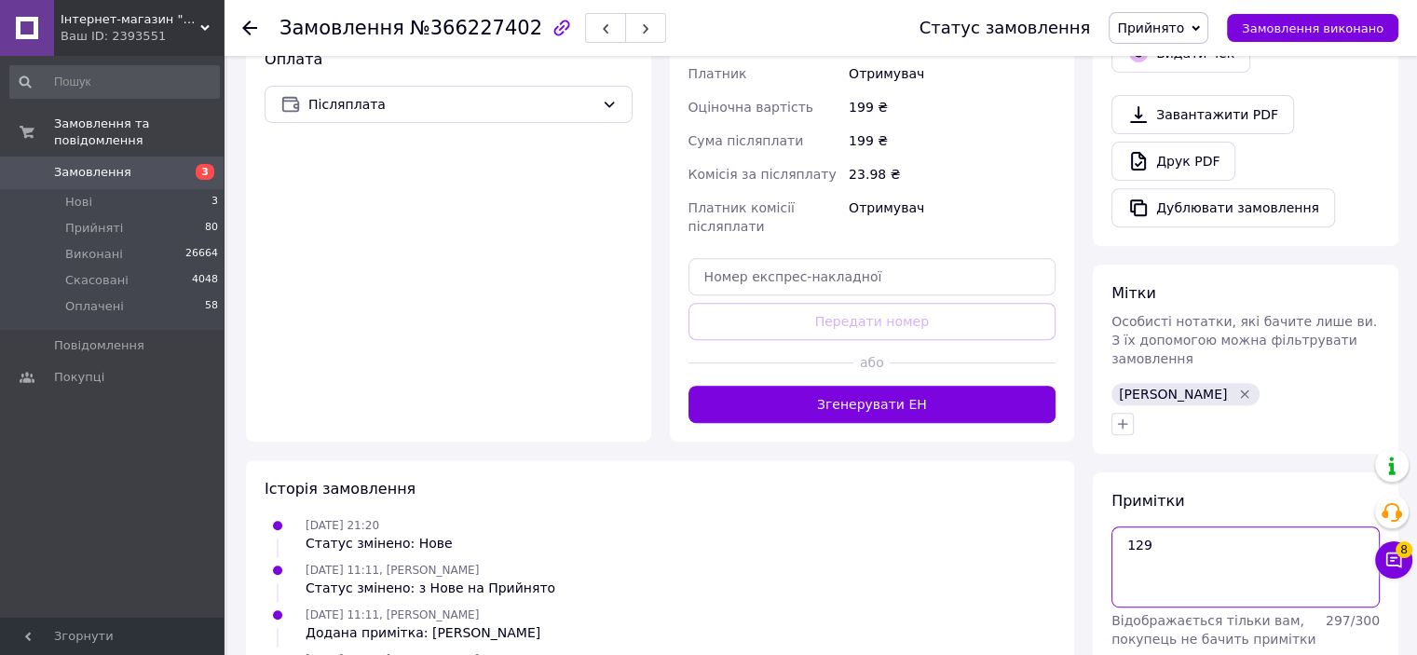
scroll to position [745, 0]
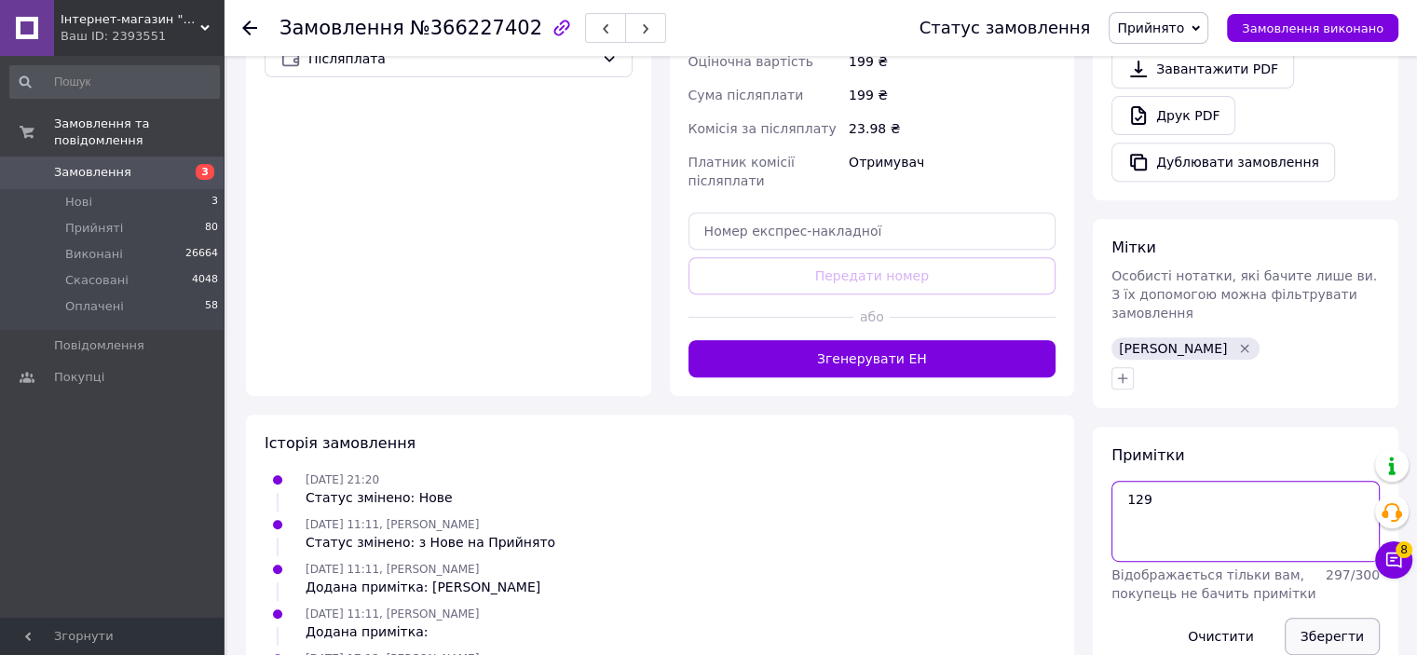
type textarea "129"
click at [1343, 618] on button "Зберегти" at bounding box center [1331, 636] width 95 height 37
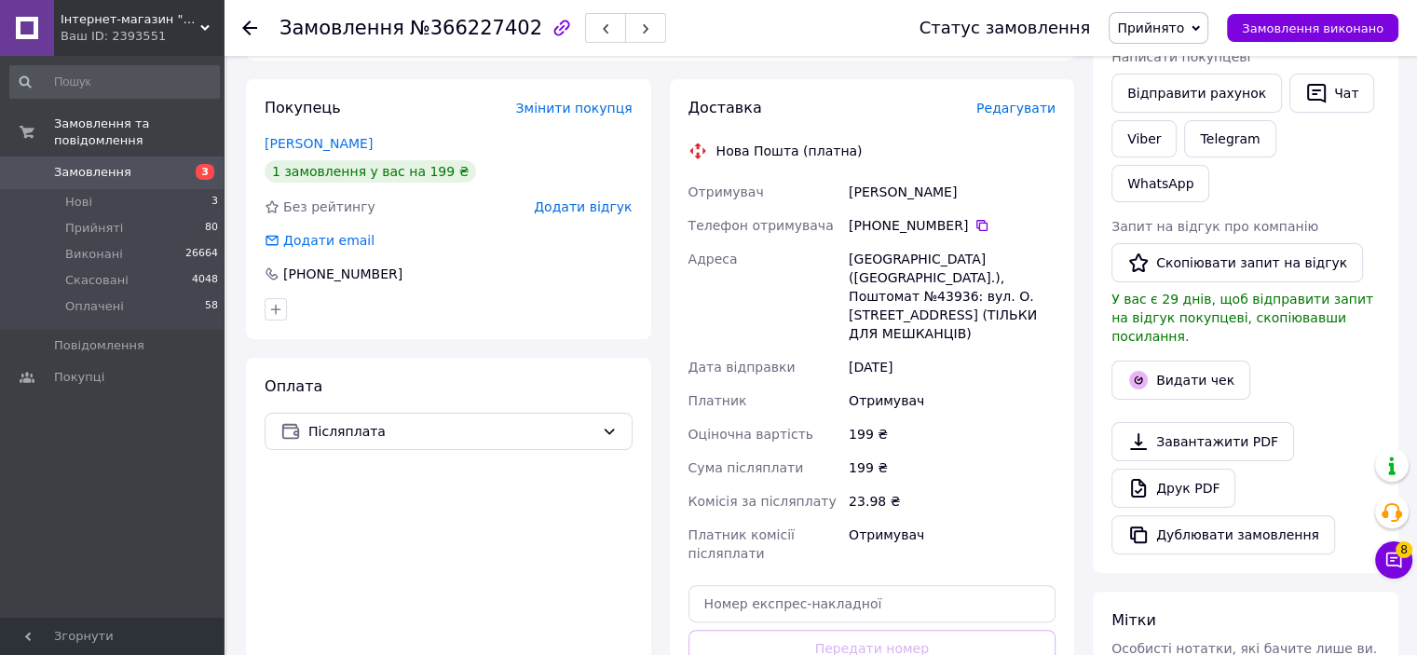
scroll to position [466, 0]
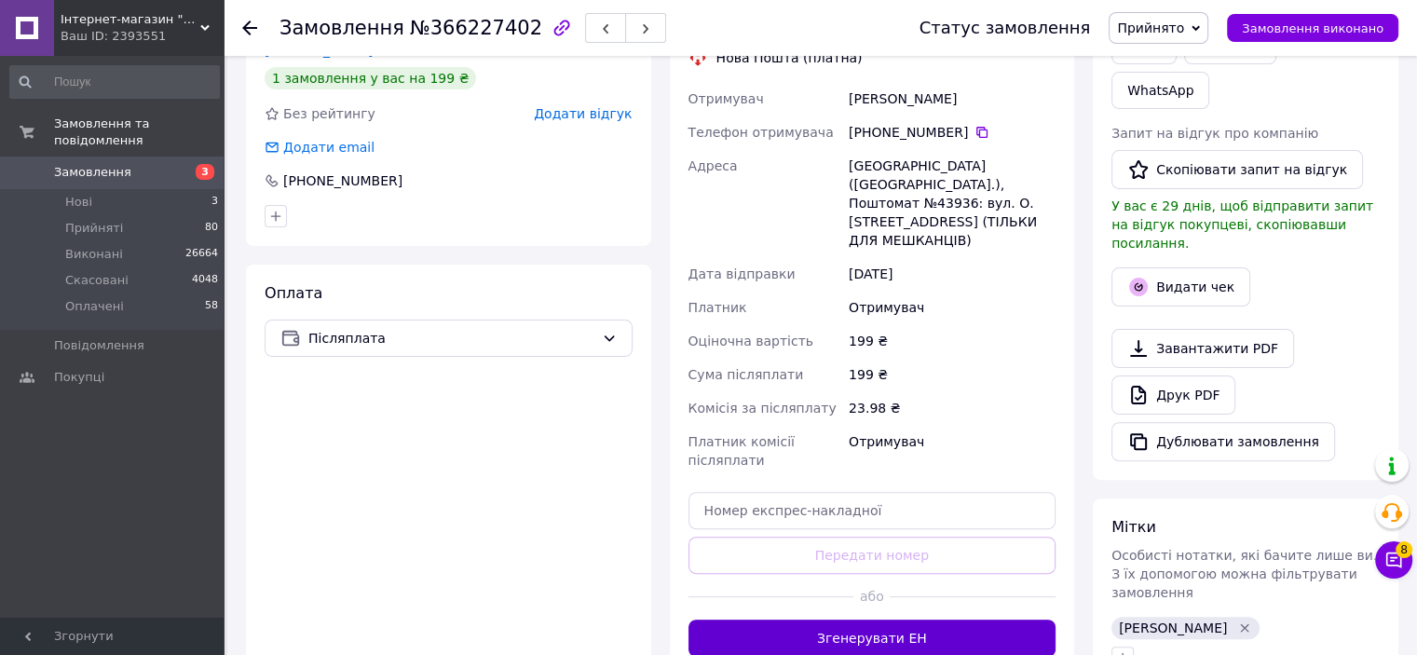
click at [931, 619] on button "Згенерувати ЕН" at bounding box center [872, 637] width 368 height 37
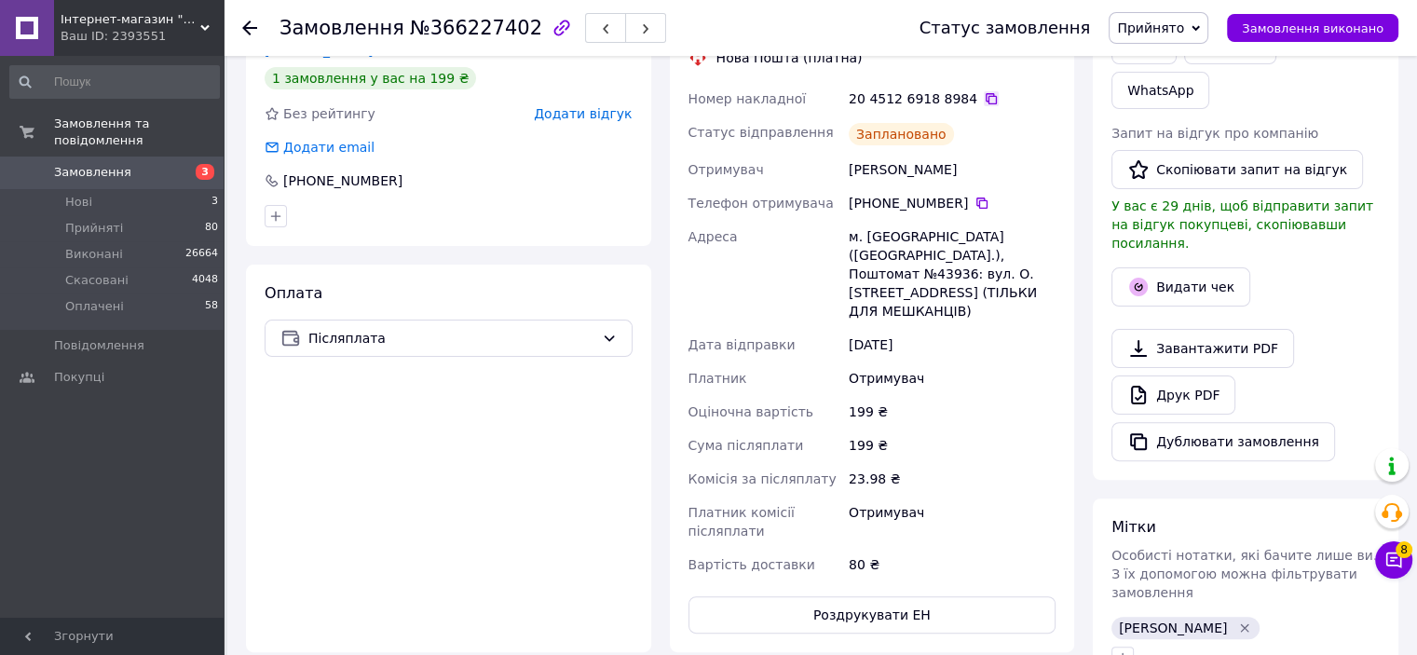
click at [985, 93] on icon at bounding box center [990, 98] width 11 height 11
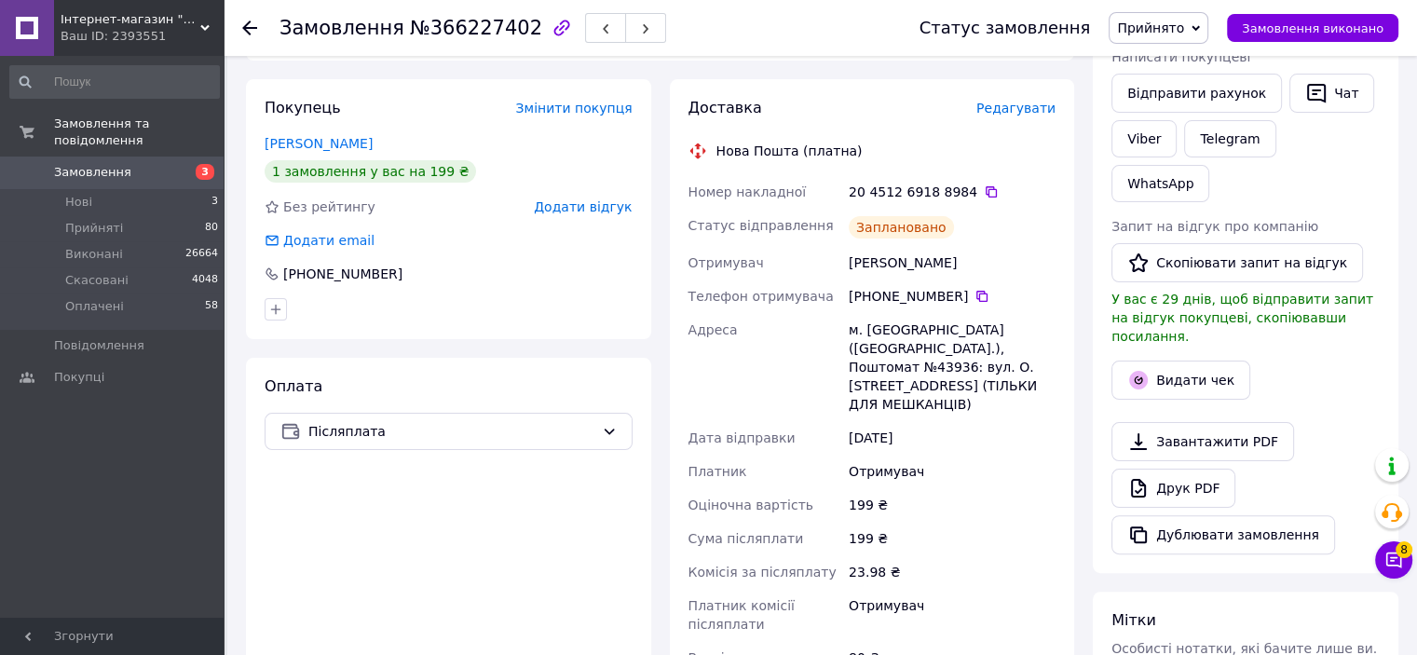
scroll to position [279, 0]
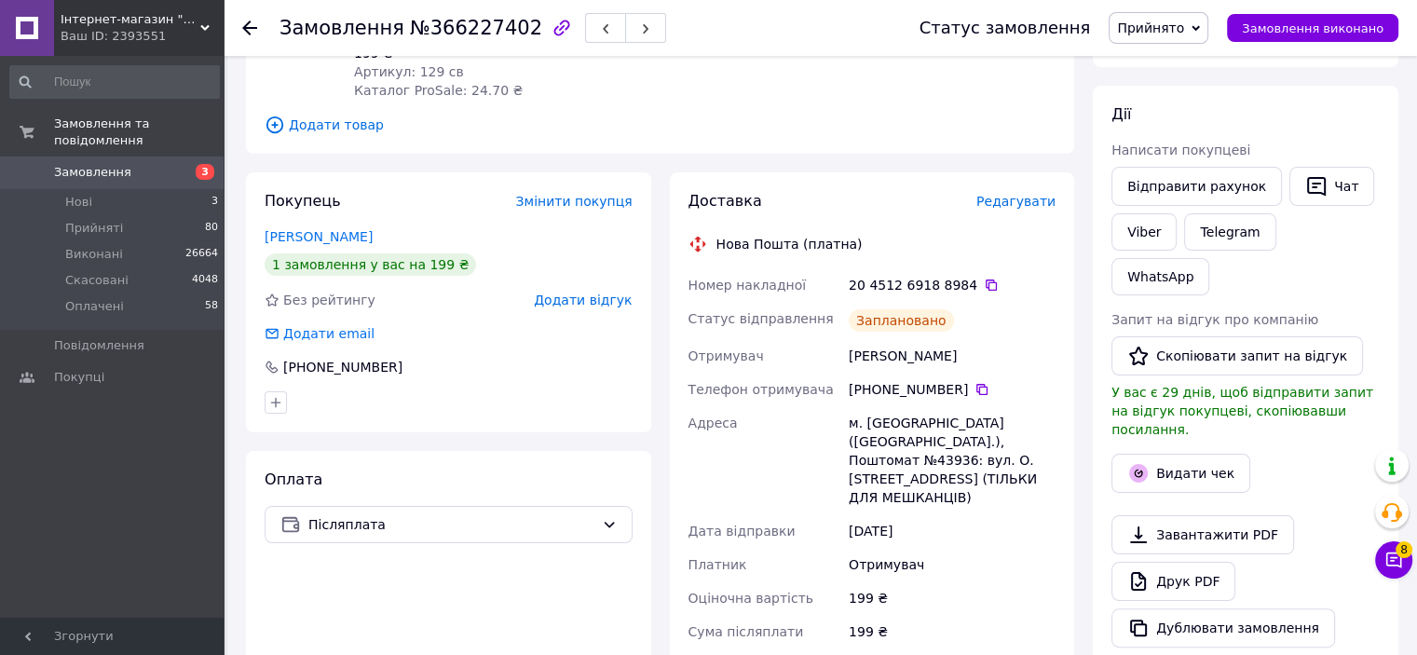
drag, startPoint x: 964, startPoint y: 338, endPoint x: 849, endPoint y: 331, distance: 114.8
click at [849, 339] on div "Дацько Анастасия" at bounding box center [952, 356] width 214 height 34
copy div "Дацько Анастасия"
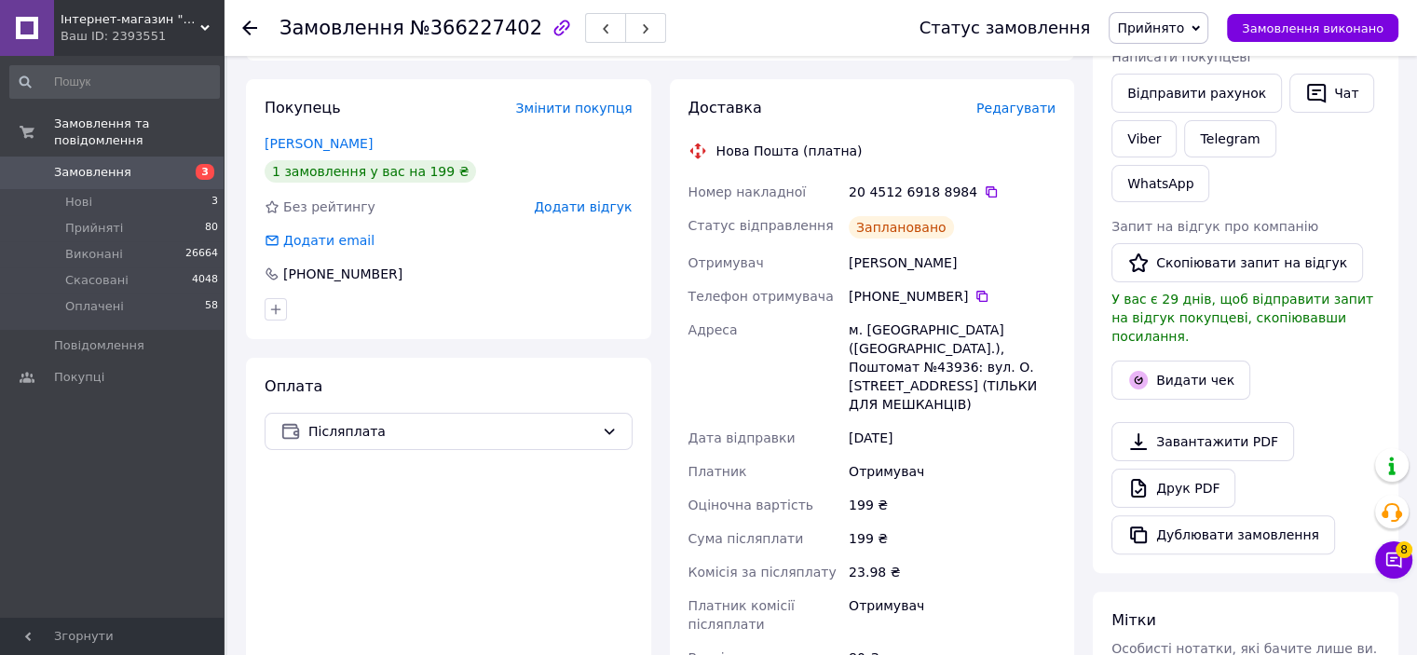
scroll to position [373, 0]
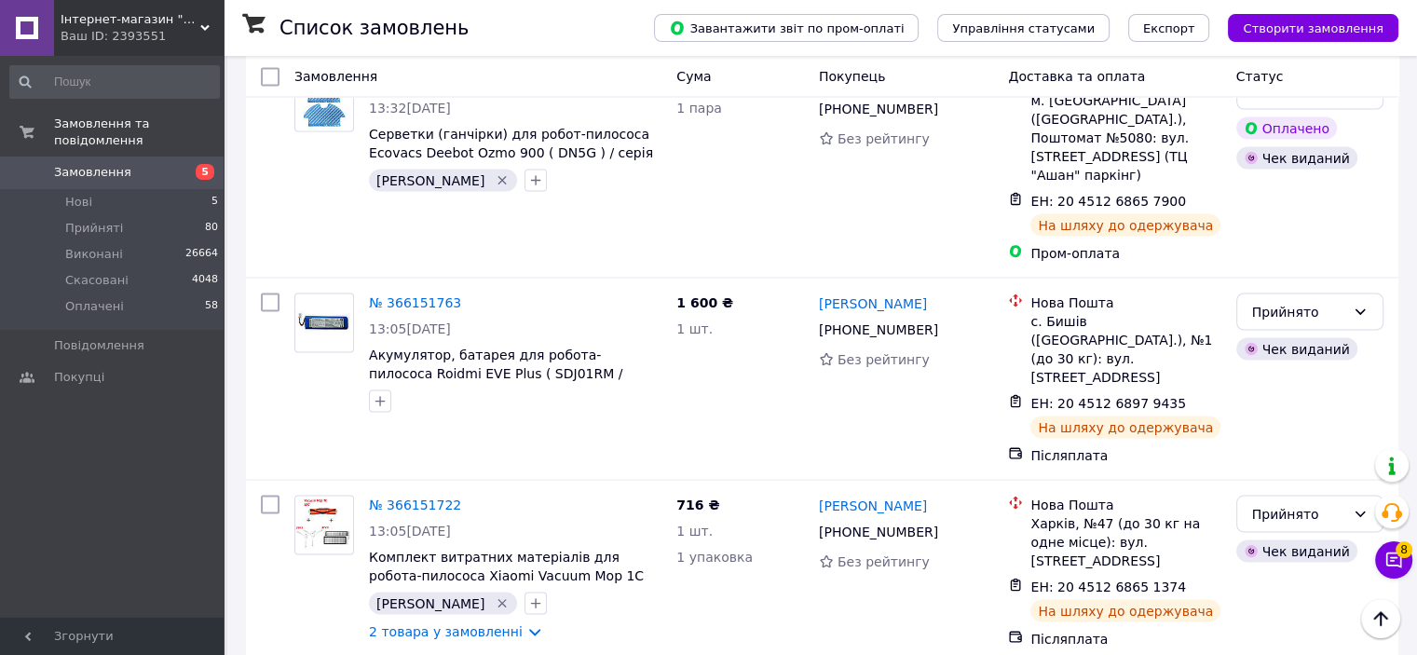
scroll to position [10338, 0]
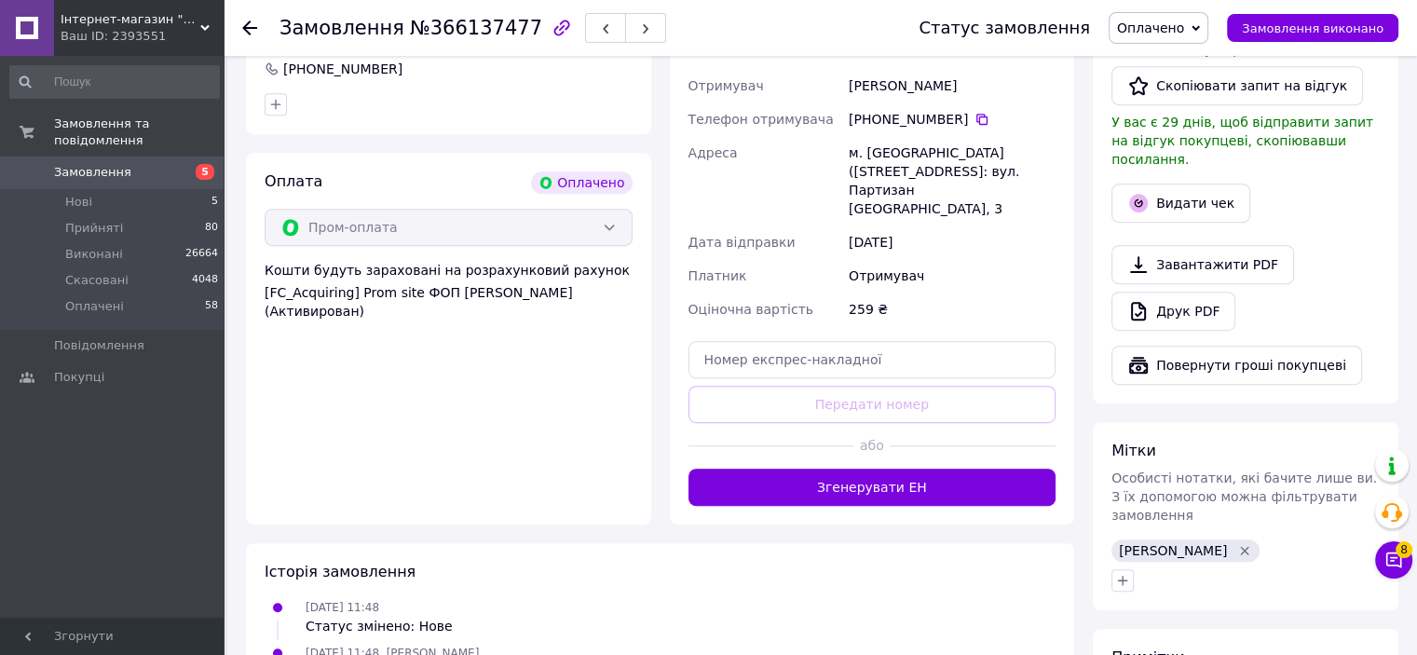
scroll to position [1118, 0]
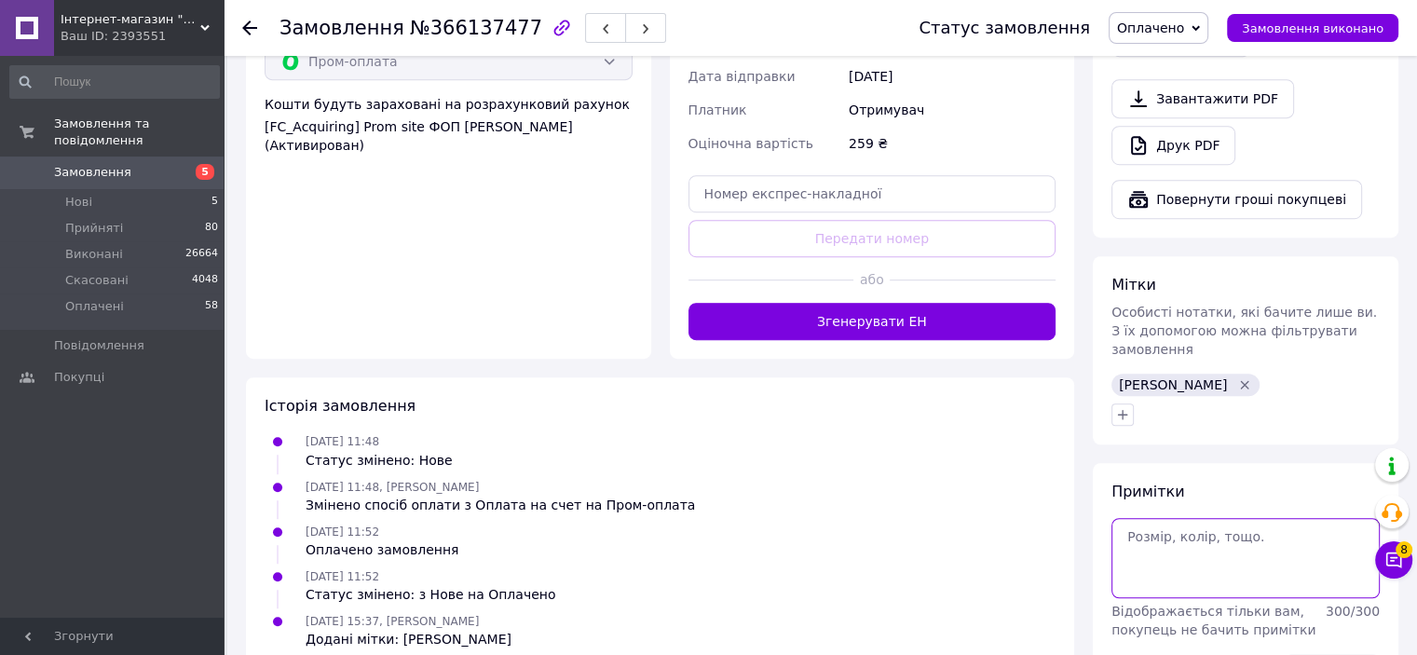
click at [1197, 518] on textarea at bounding box center [1245, 558] width 268 height 80
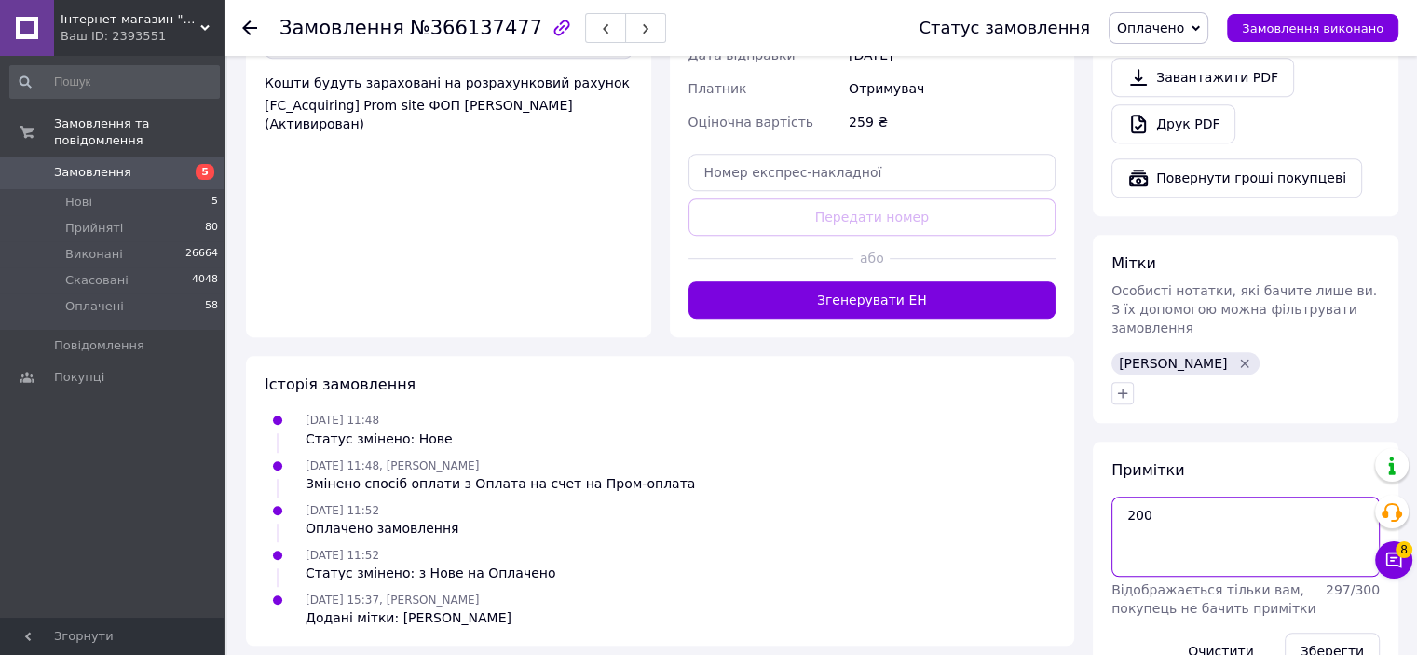
scroll to position [1151, 0]
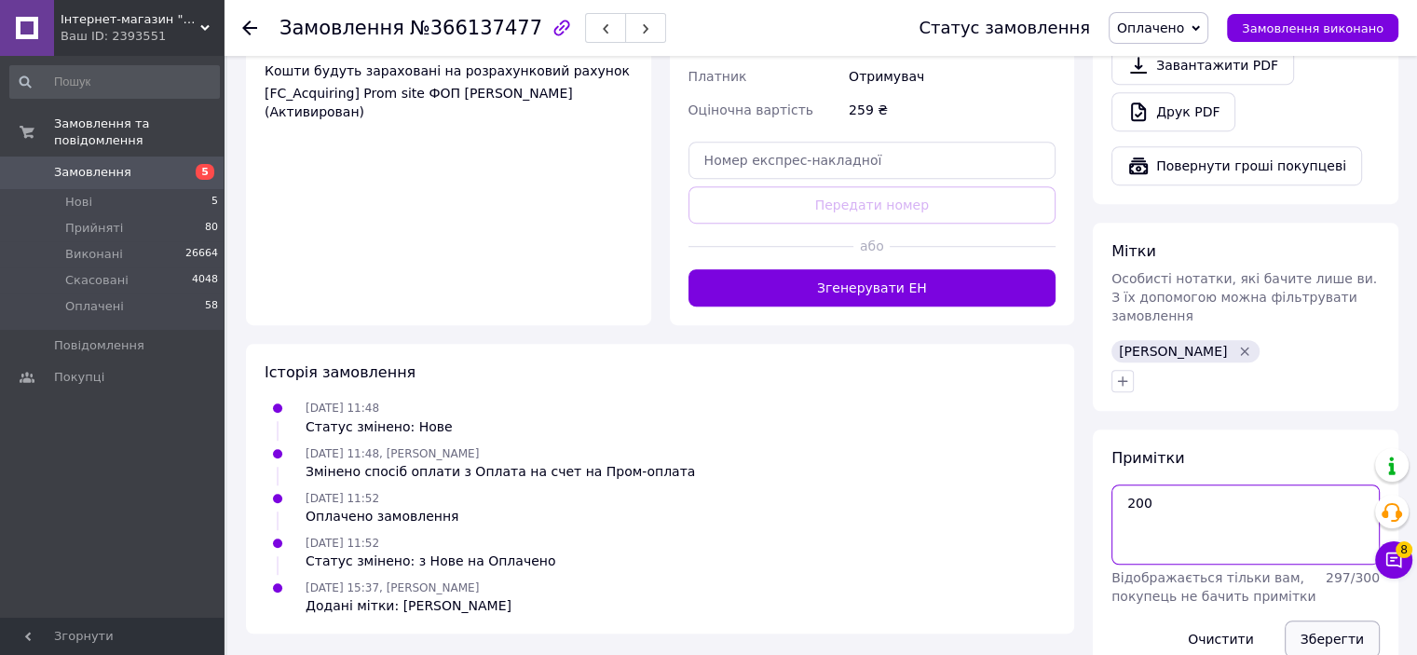
type textarea "200"
click at [1346, 620] on button "Зберегти" at bounding box center [1331, 638] width 95 height 37
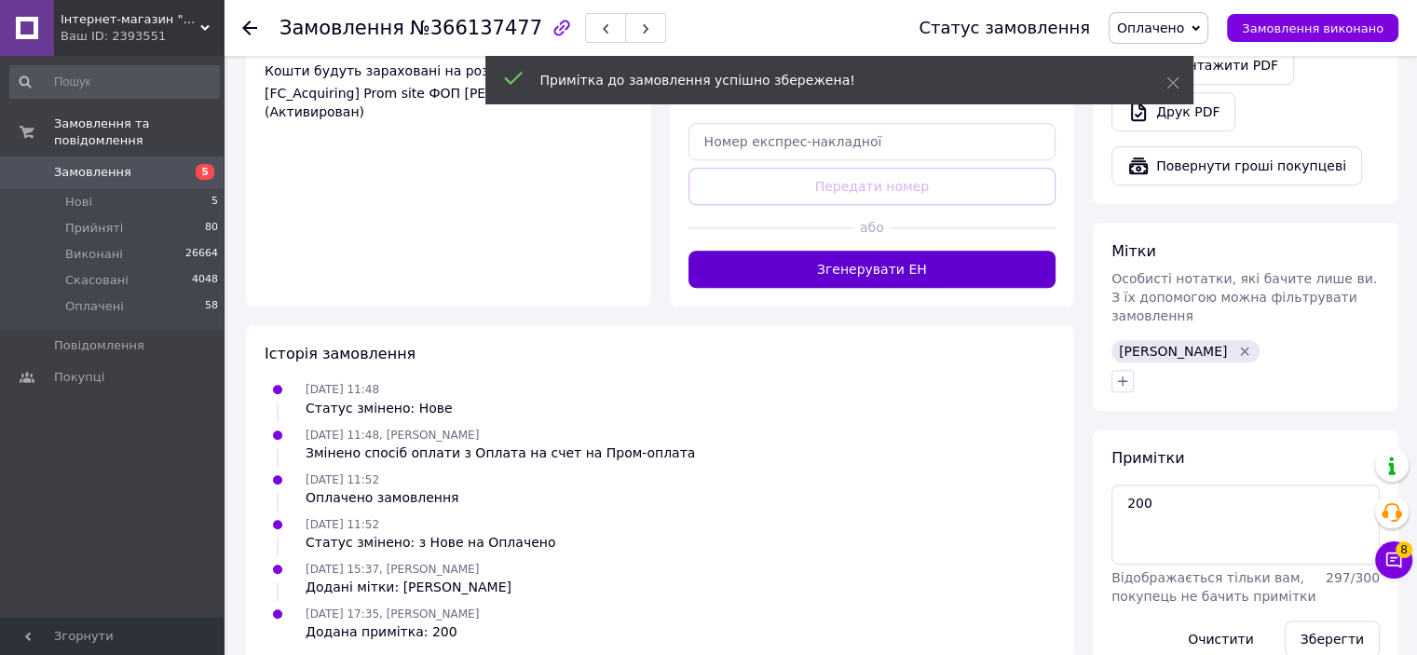
click at [866, 251] on button "Згенерувати ЕН" at bounding box center [872, 269] width 368 height 37
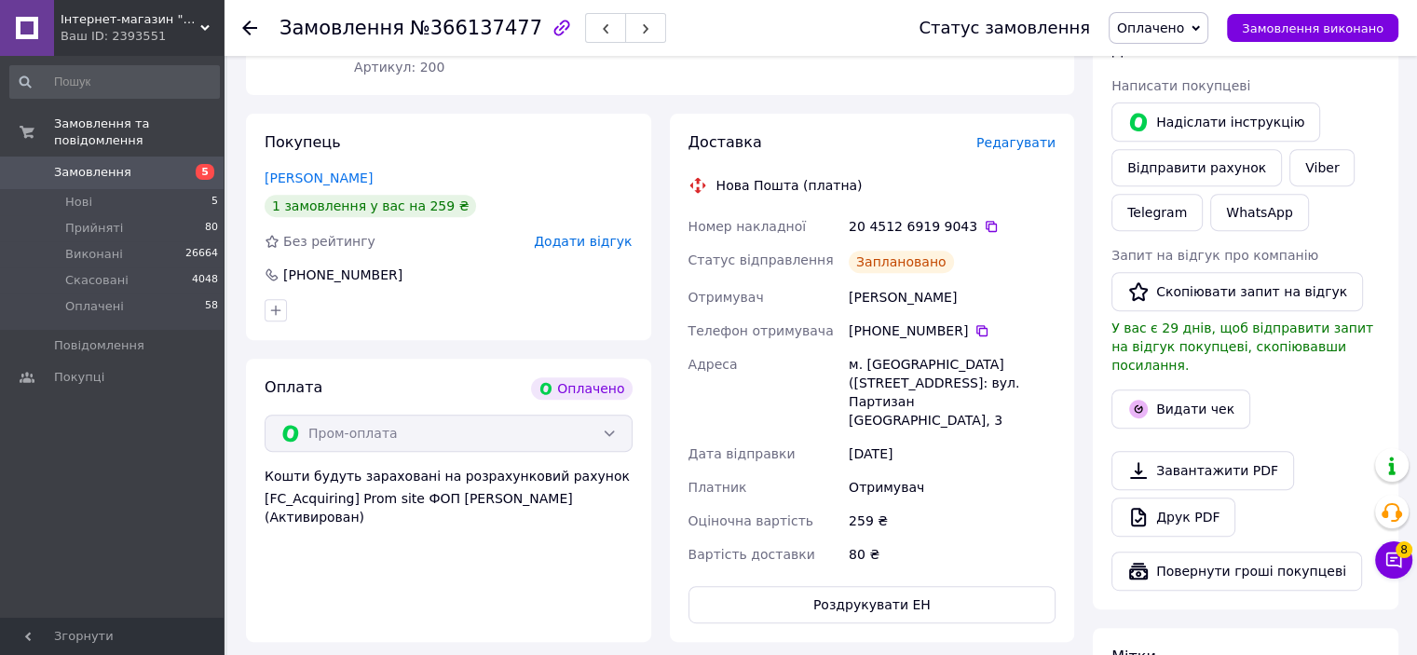
scroll to position [592, 0]
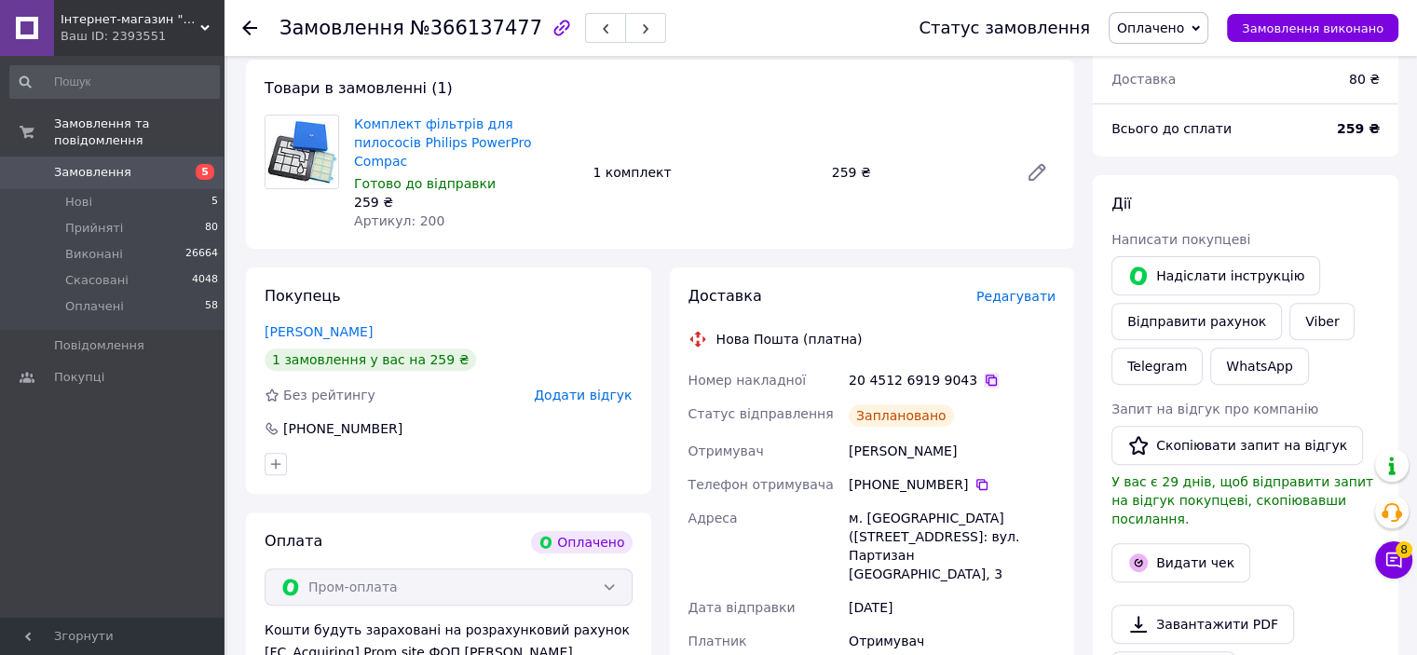
click at [984, 373] on icon at bounding box center [991, 380] width 15 height 15
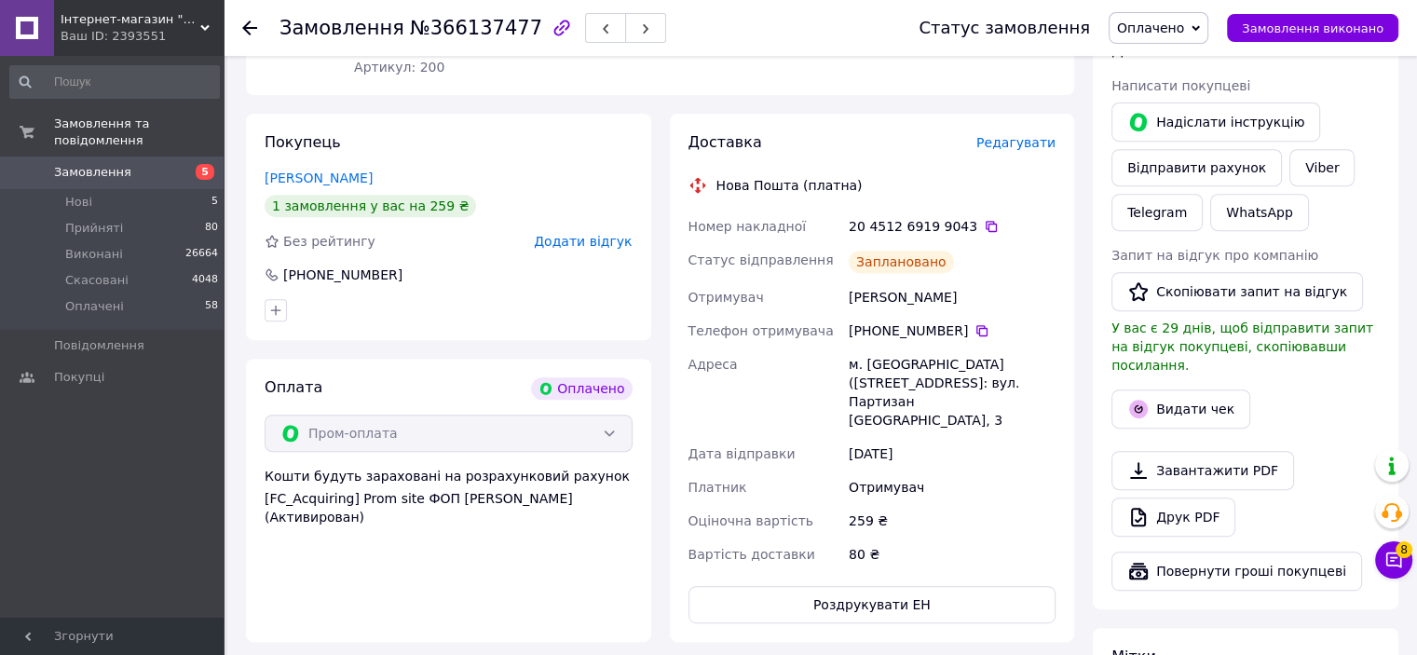
scroll to position [779, 0]
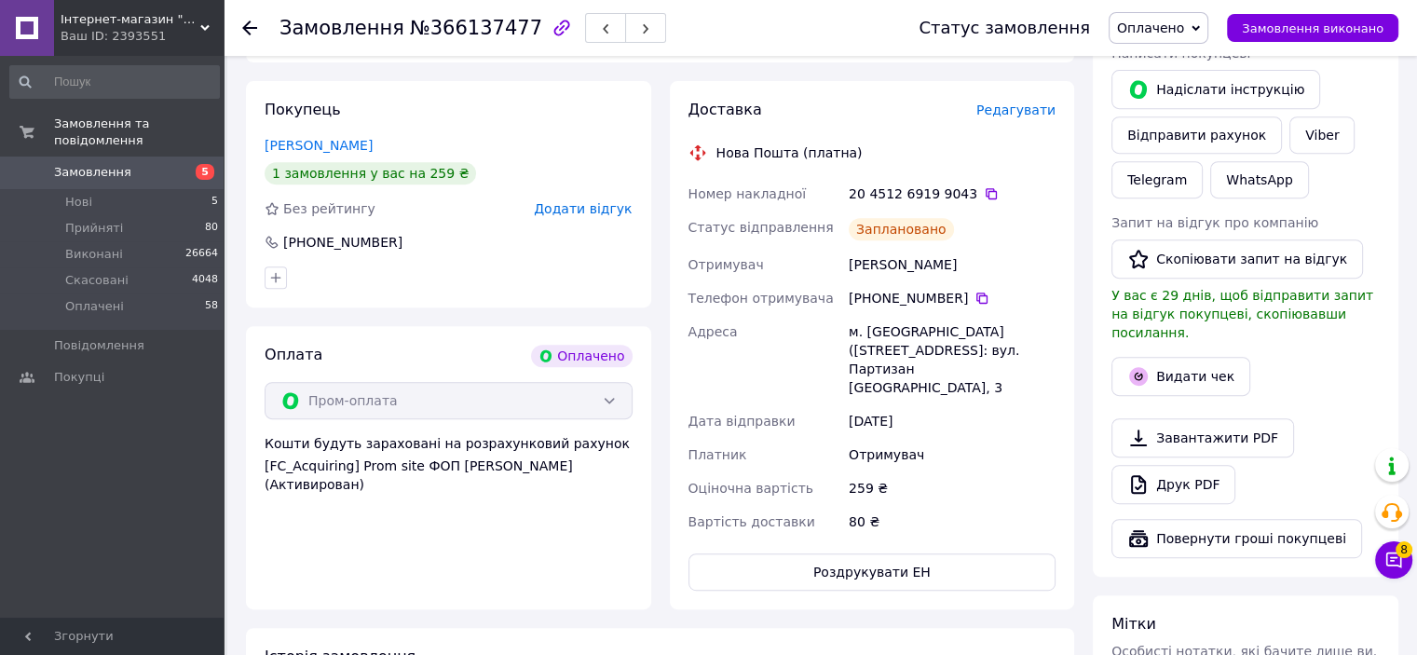
drag, startPoint x: 969, startPoint y: 235, endPoint x: 843, endPoint y: 235, distance: 125.7
click at [843, 235] on div "Номер накладної 20 4512 6919 9043   Статус відправлення Заплановано Отримувач К…" at bounding box center [872, 357] width 375 height 361
copy div "Отримувач Ковальова Олена"
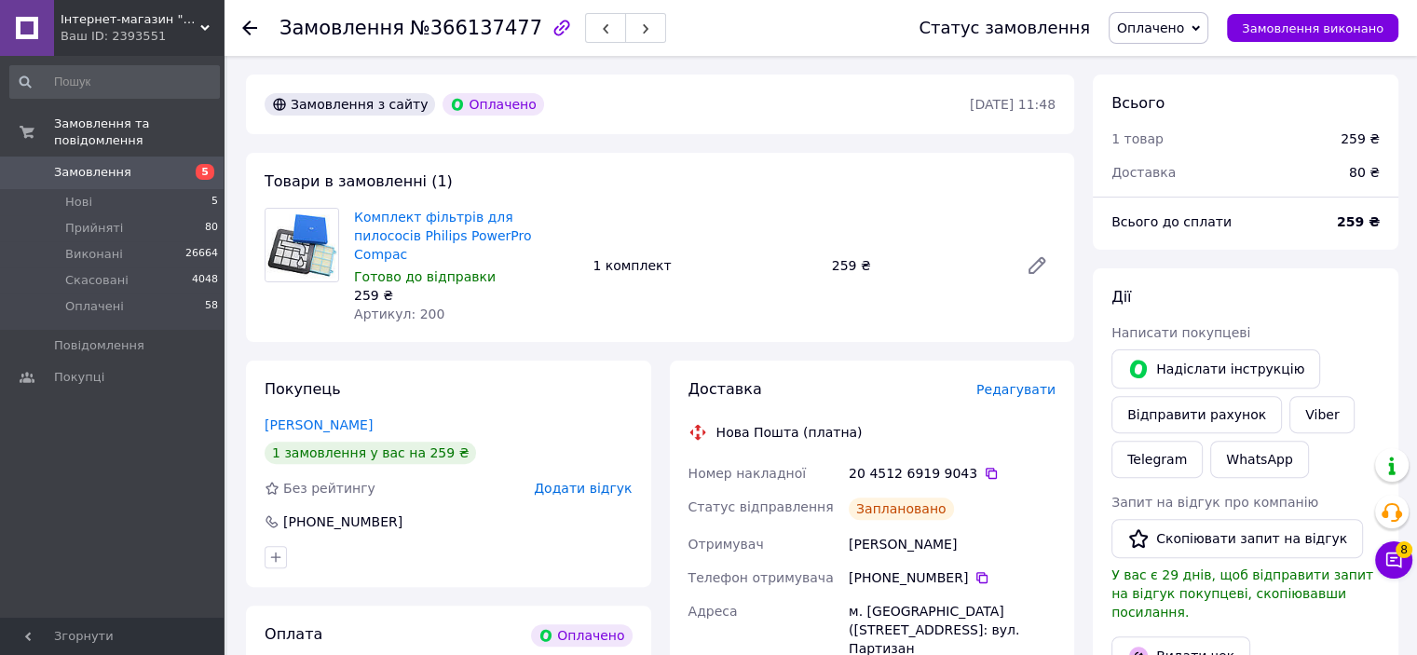
scroll to position [499, 0]
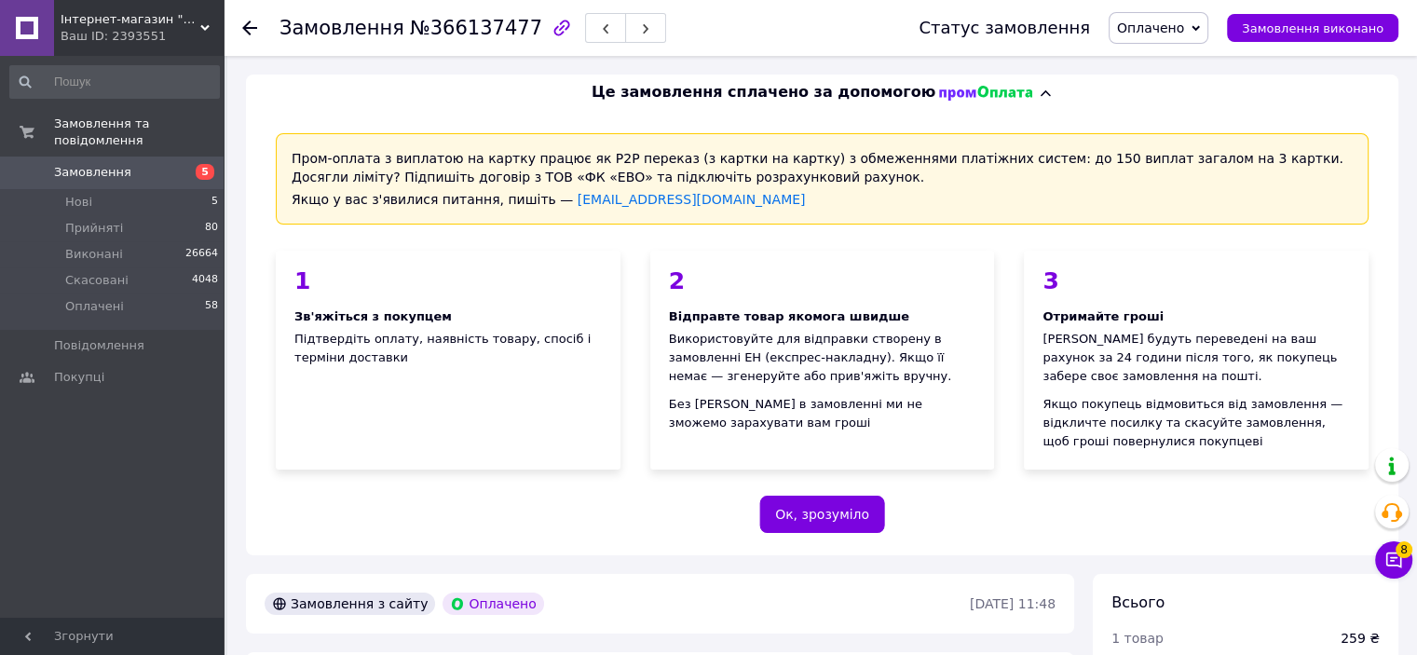
click at [115, 164] on span "Замовлення" at bounding box center [92, 172] width 77 height 17
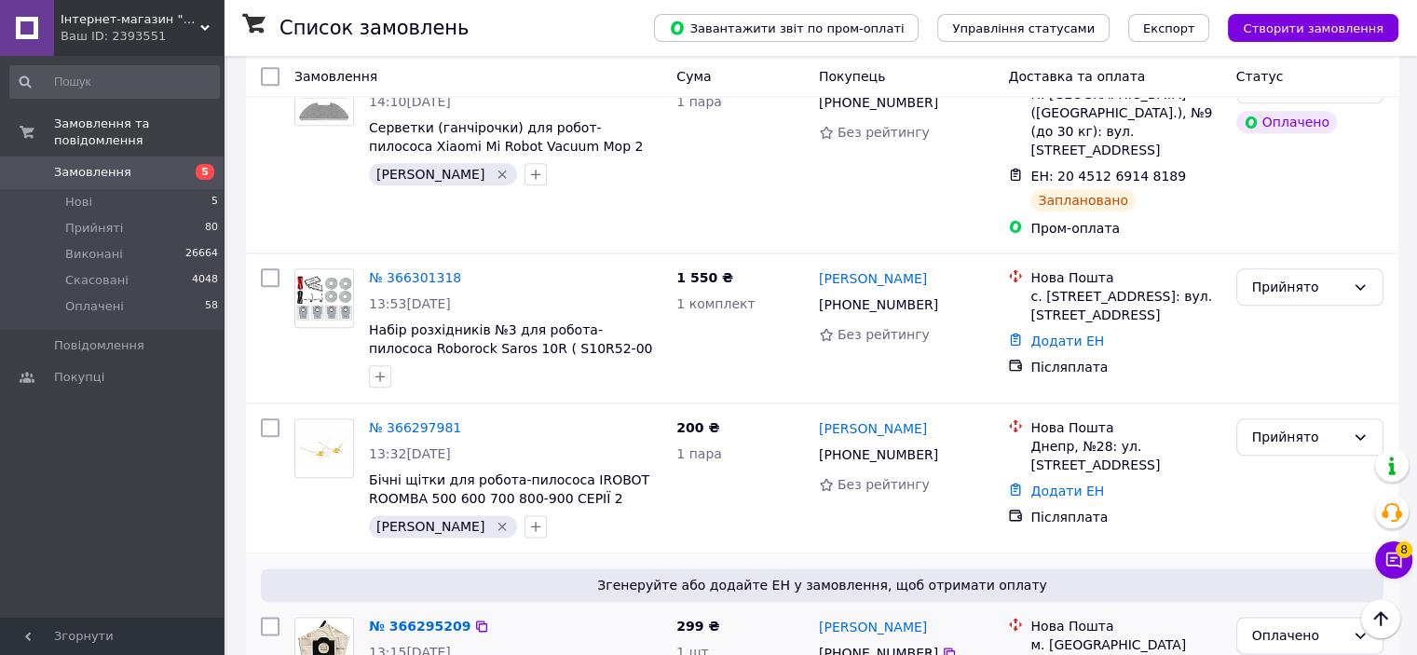
scroll to position [2328, 0]
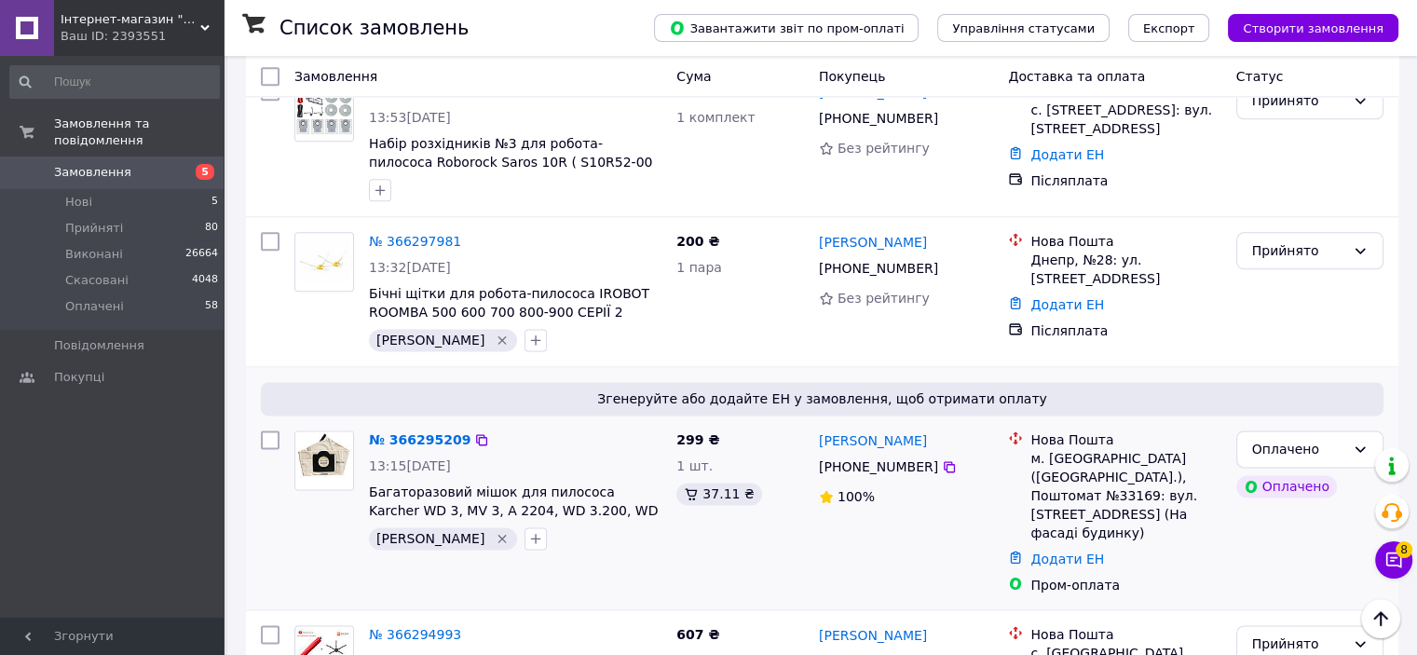
click at [539, 423] on div "№ 366295209 13:15[DATE] Багаторазовий мішок для пилососа Karcher WD 3, MV 3, A …" at bounding box center [514, 490] width 307 height 134
drag, startPoint x: 929, startPoint y: 242, endPoint x: 823, endPoint y: 223, distance: 107.0
click at [823, 423] on div "Наталія Литвин +380 50 668 75 99 100%" at bounding box center [906, 512] width 190 height 179
copy link "[PERSON_NAME]"
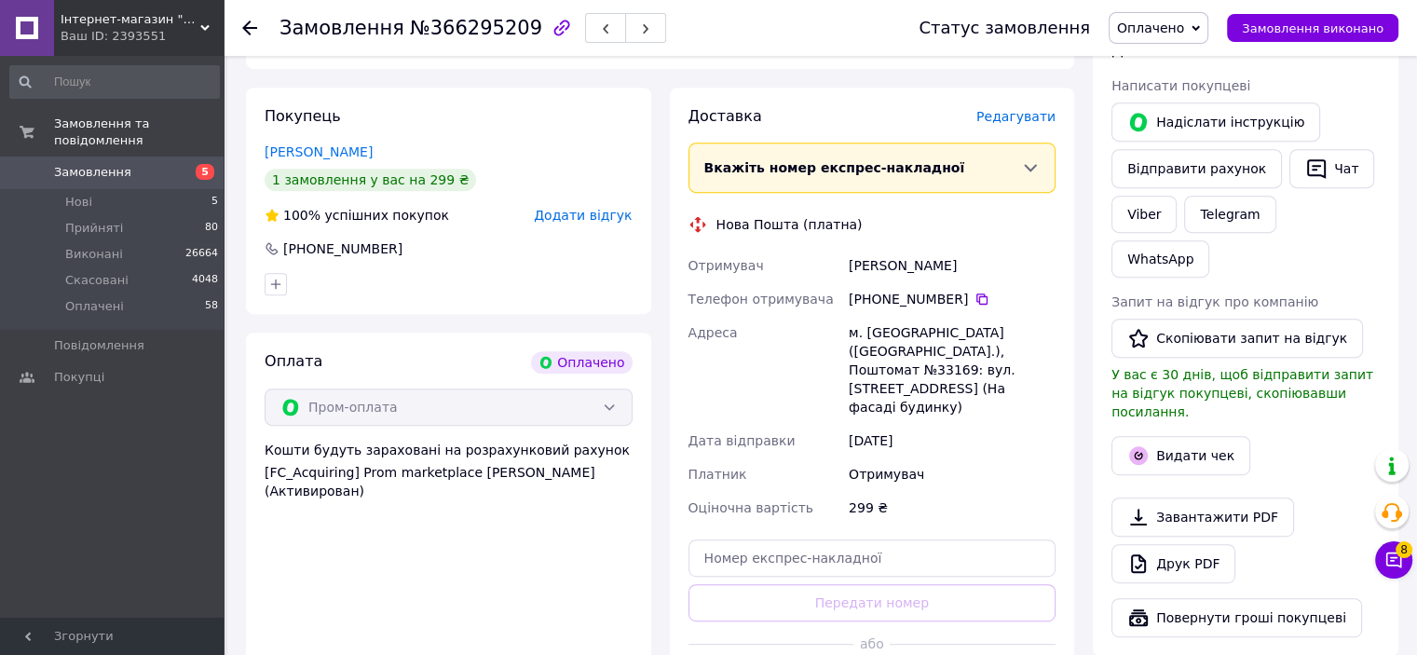
scroll to position [1216, 0]
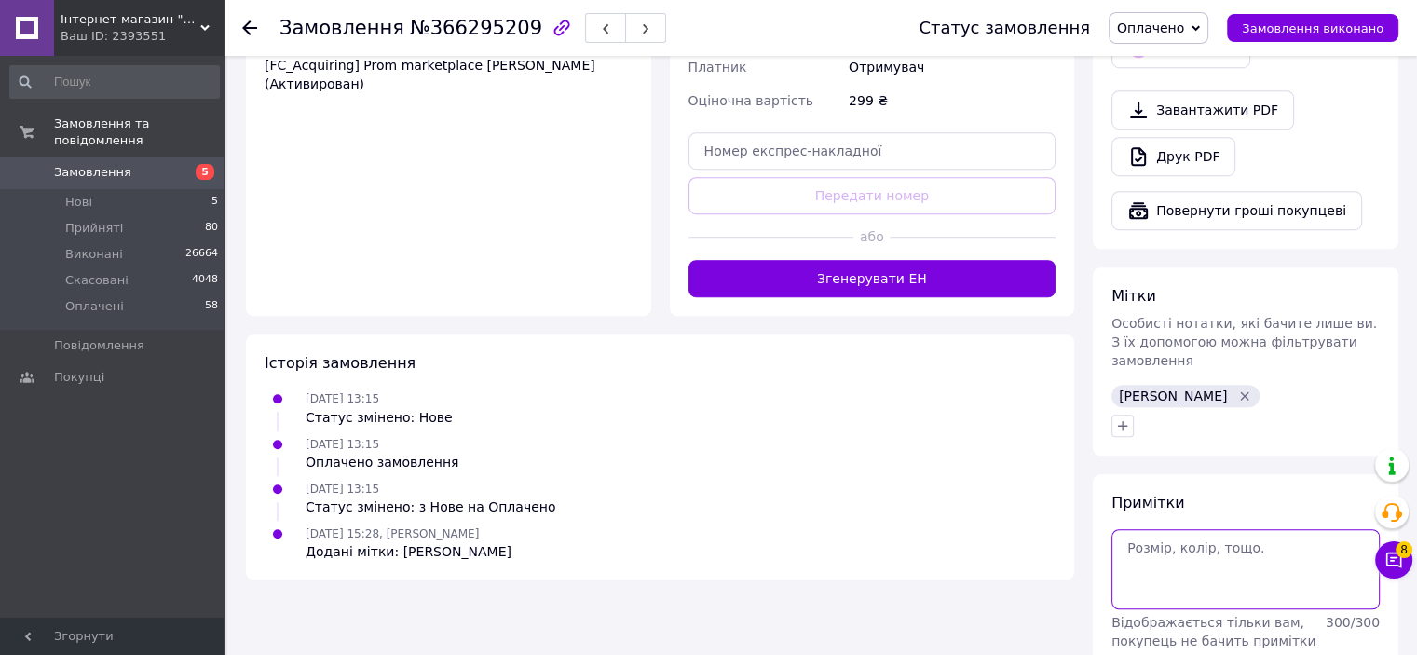
click at [1259, 529] on textarea at bounding box center [1245, 569] width 268 height 80
type textarea "152"
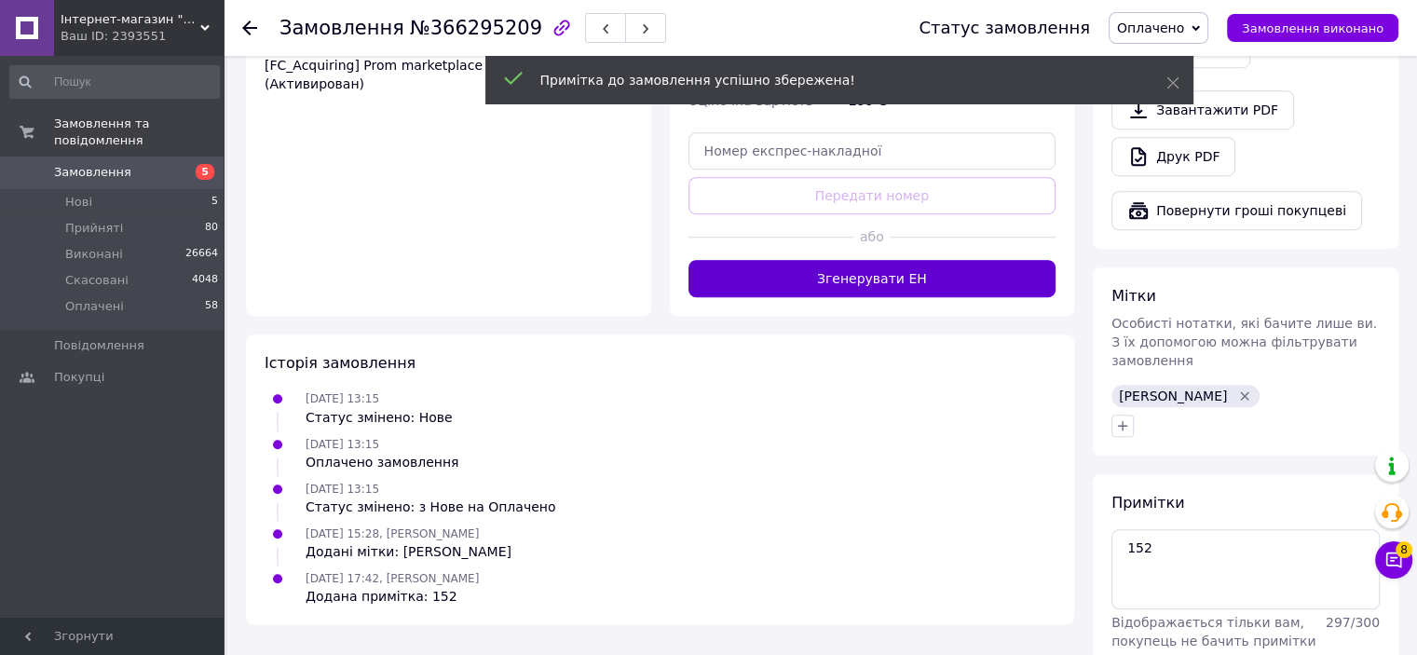
click at [919, 260] on button "Згенерувати ЕН" at bounding box center [872, 278] width 368 height 37
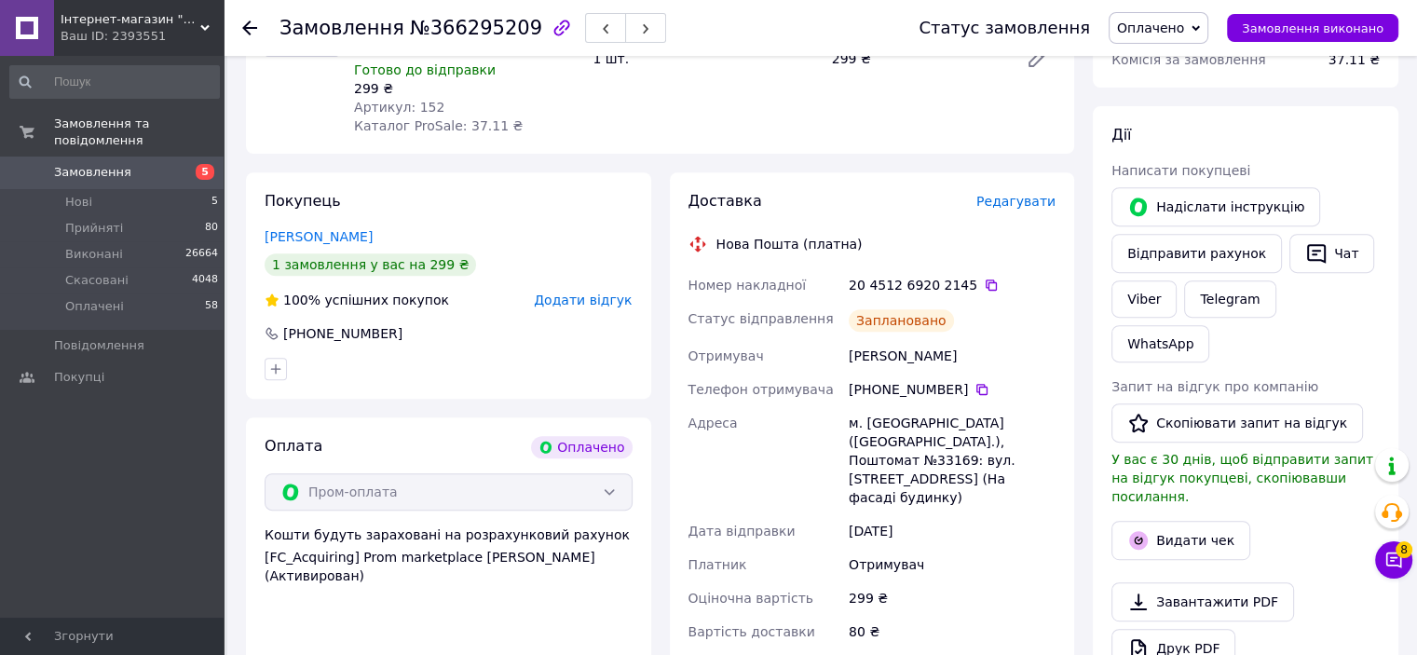
scroll to position [844, 0]
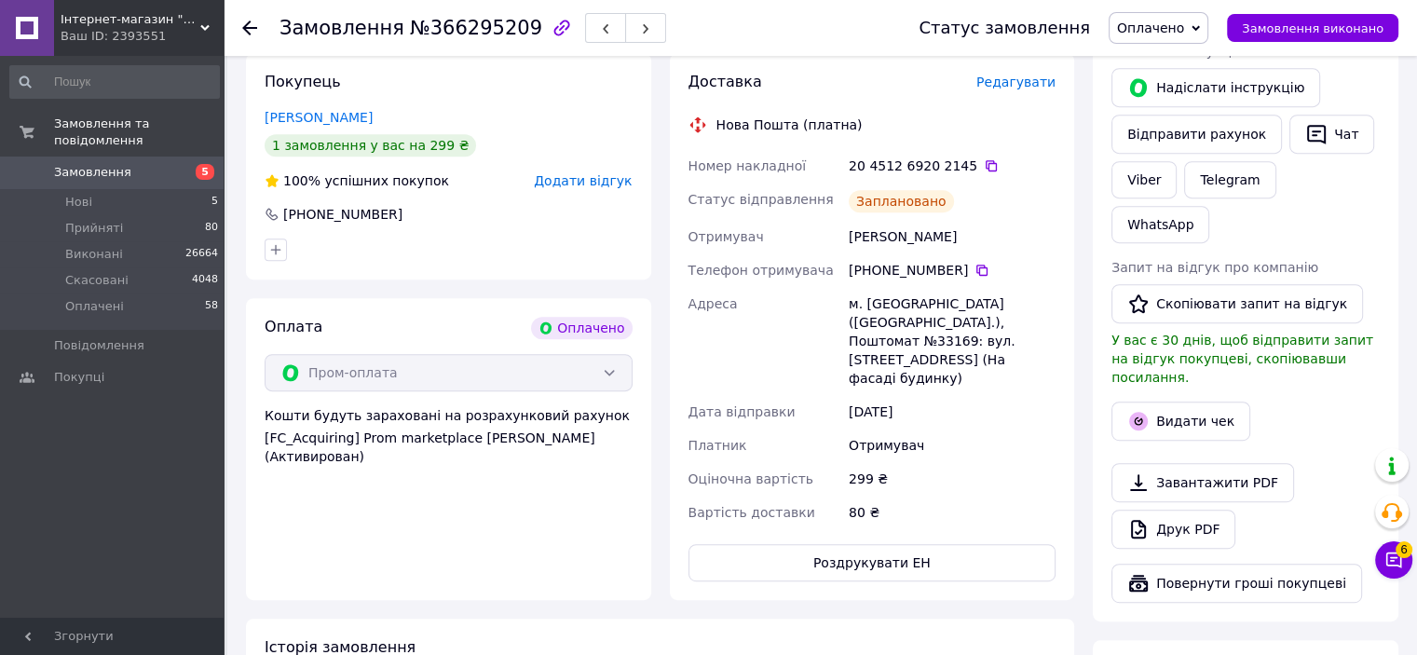
drag, startPoint x: 936, startPoint y: 218, endPoint x: 825, endPoint y: 205, distance: 111.6
click at [825, 205] on div "Номер накладної 20 4512 6920 2145   Статус відправлення Заплановано Отримувач Л…" at bounding box center [872, 339] width 375 height 380
copy div "Отримувач Литвин Наталія"
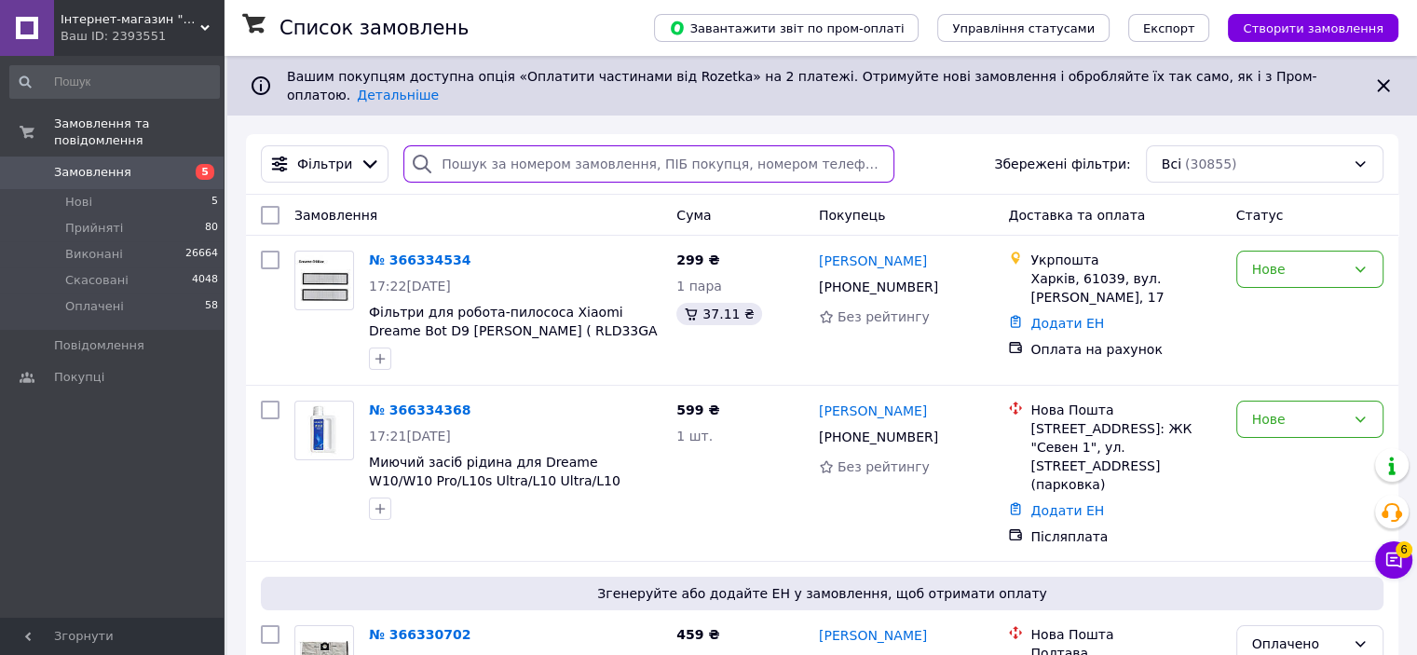
click at [579, 148] on input "search" at bounding box center [648, 163] width 491 height 37
type input "л"
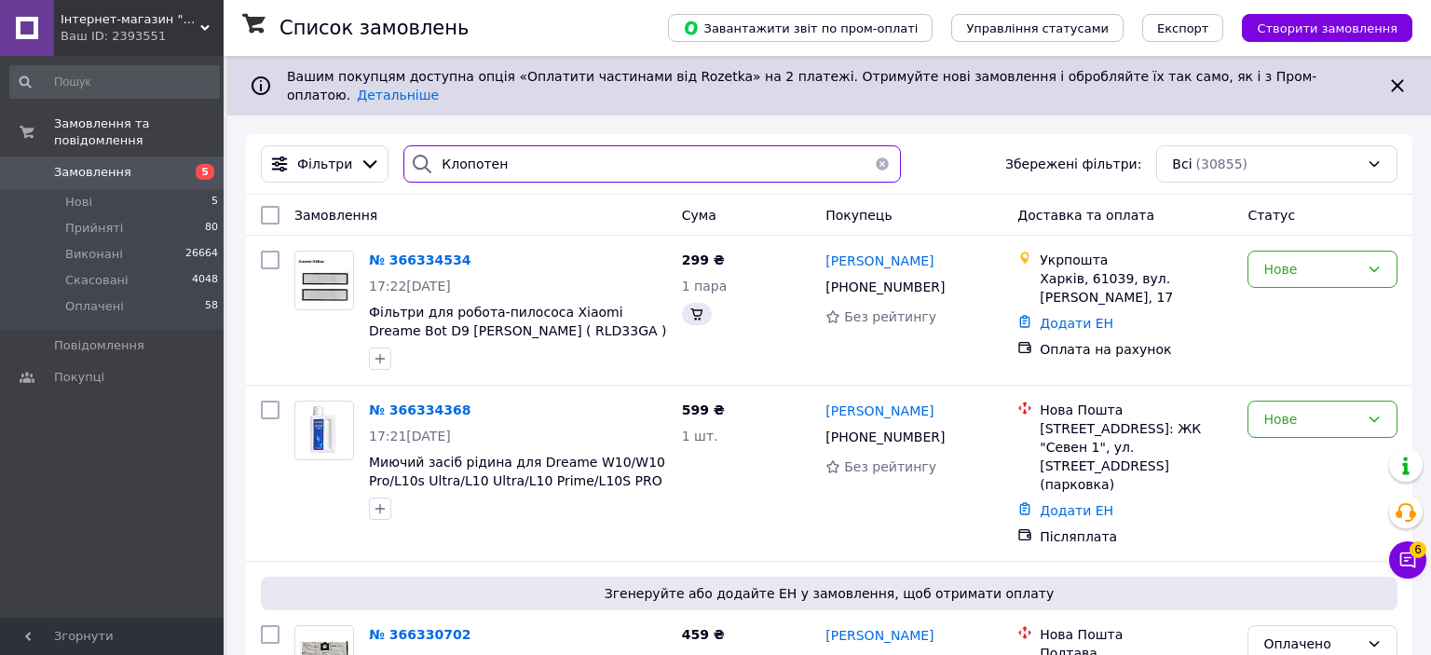
click at [428, 134] on div "[PERSON_NAME] Збережені фільтри: Всі (30855)" at bounding box center [829, 164] width 1166 height 61
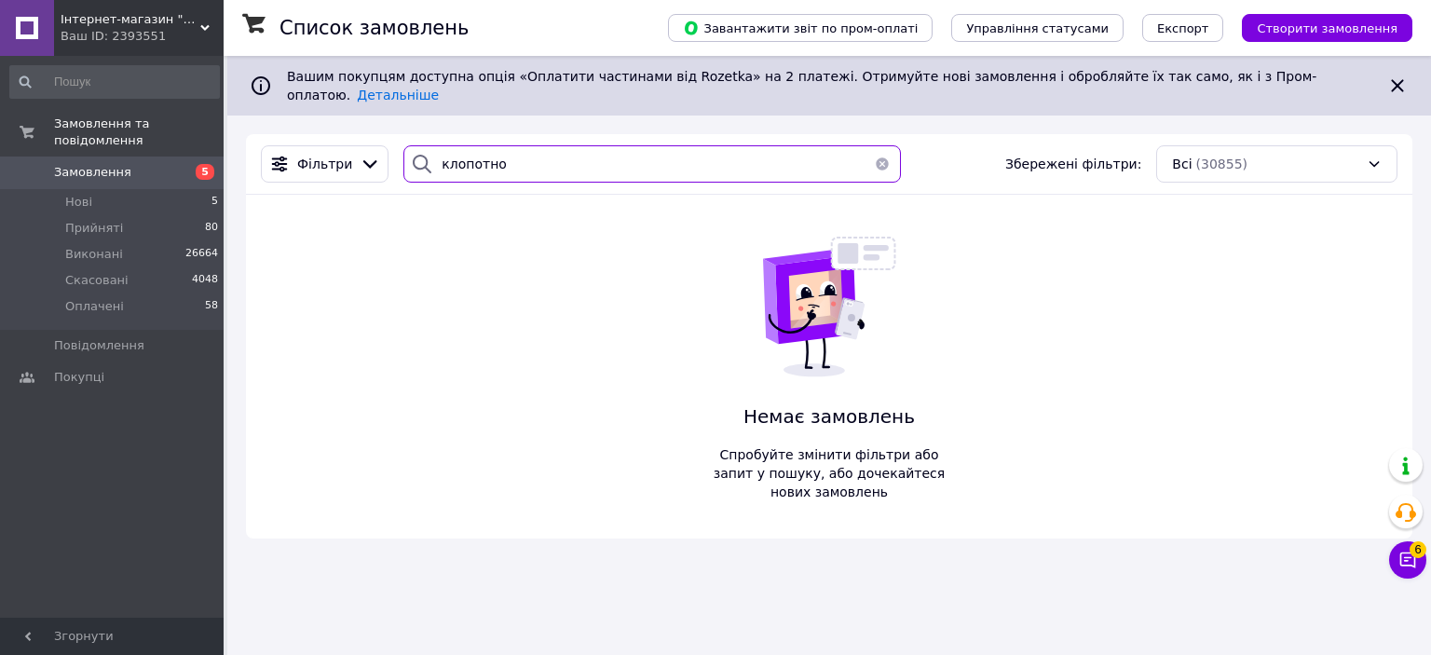
type input "клопотно"
click at [872, 148] on button "button" at bounding box center [881, 163] width 37 height 37
